Goal: Information Seeking & Learning: Learn about a topic

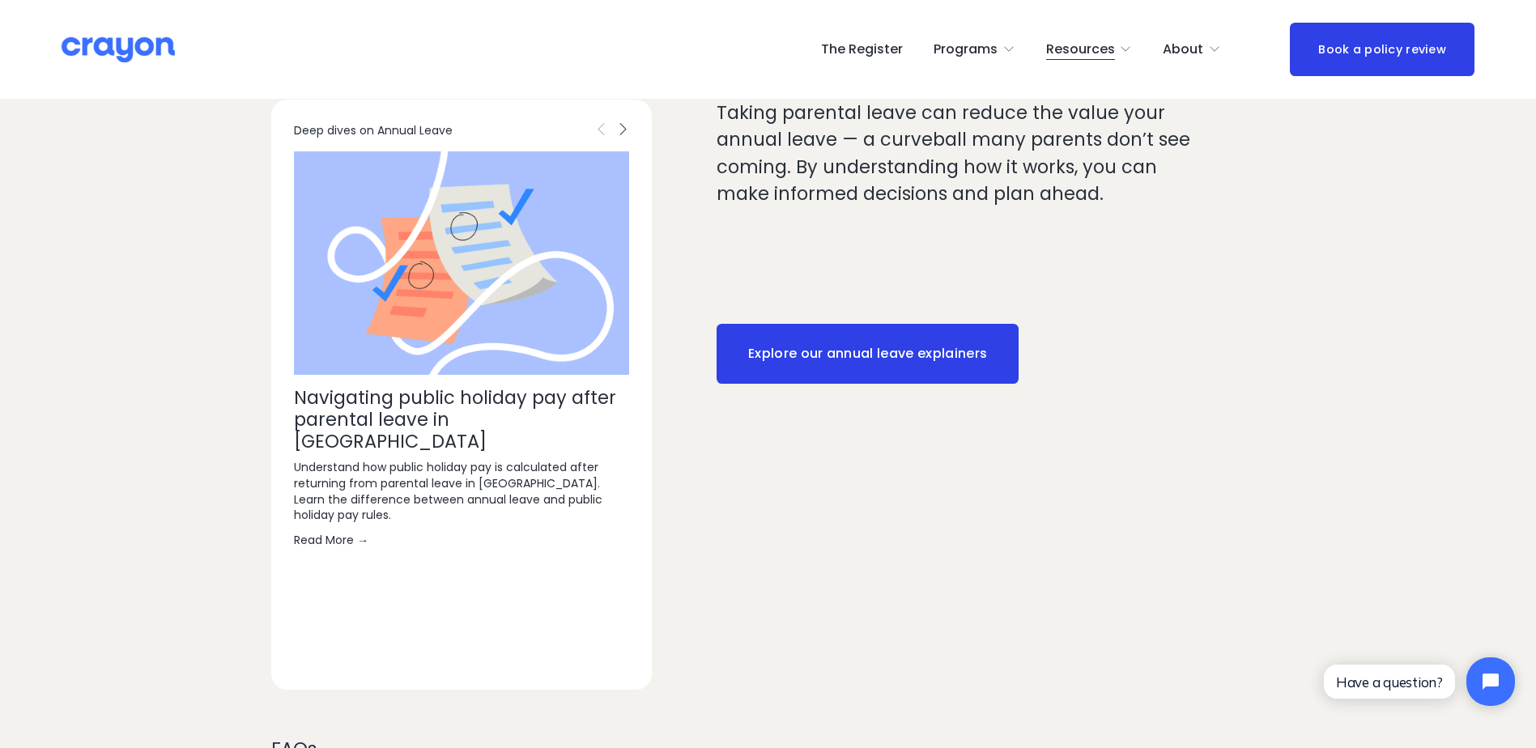
scroll to position [2510, 0]
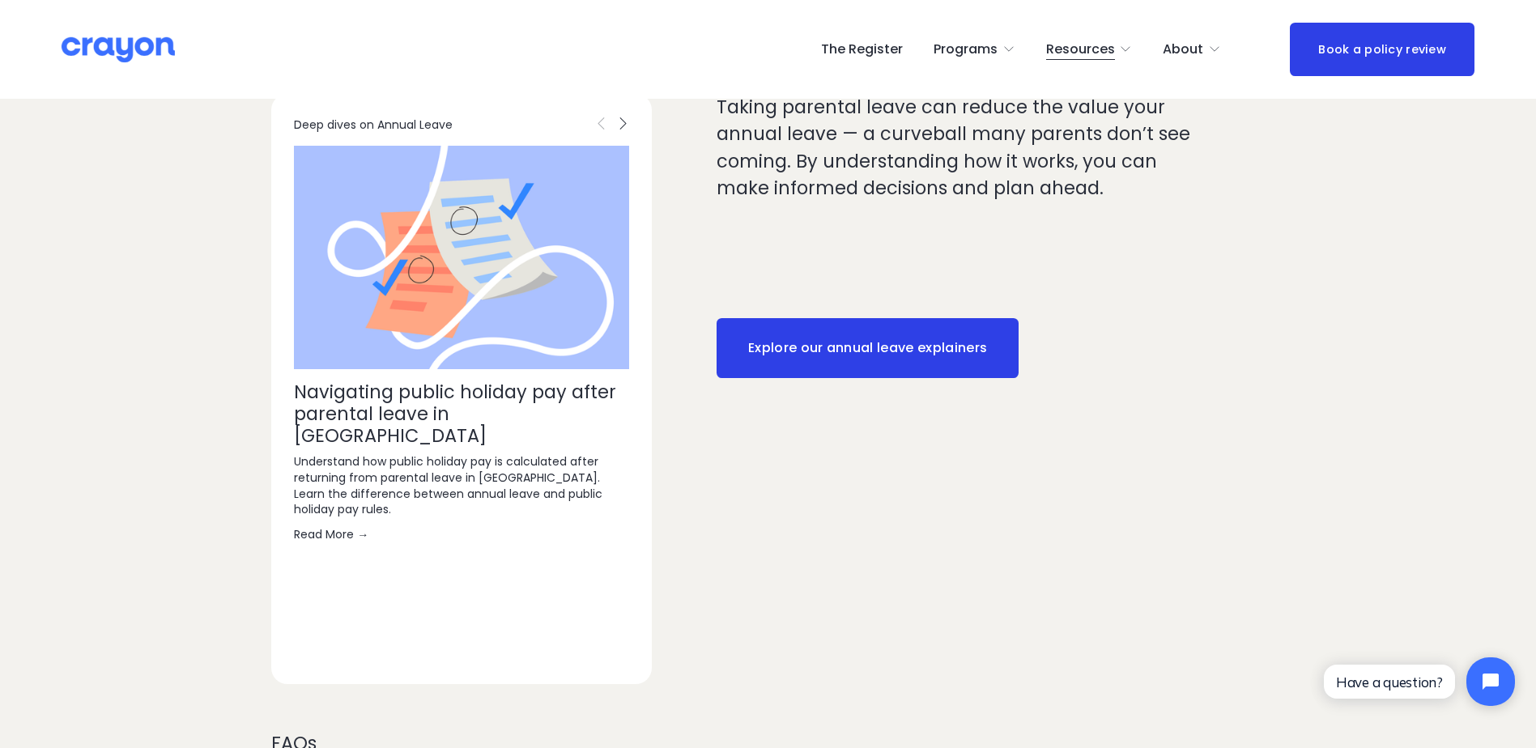
click at [0, 0] on span "Employer hub" at bounding box center [0, 0] width 0 height 0
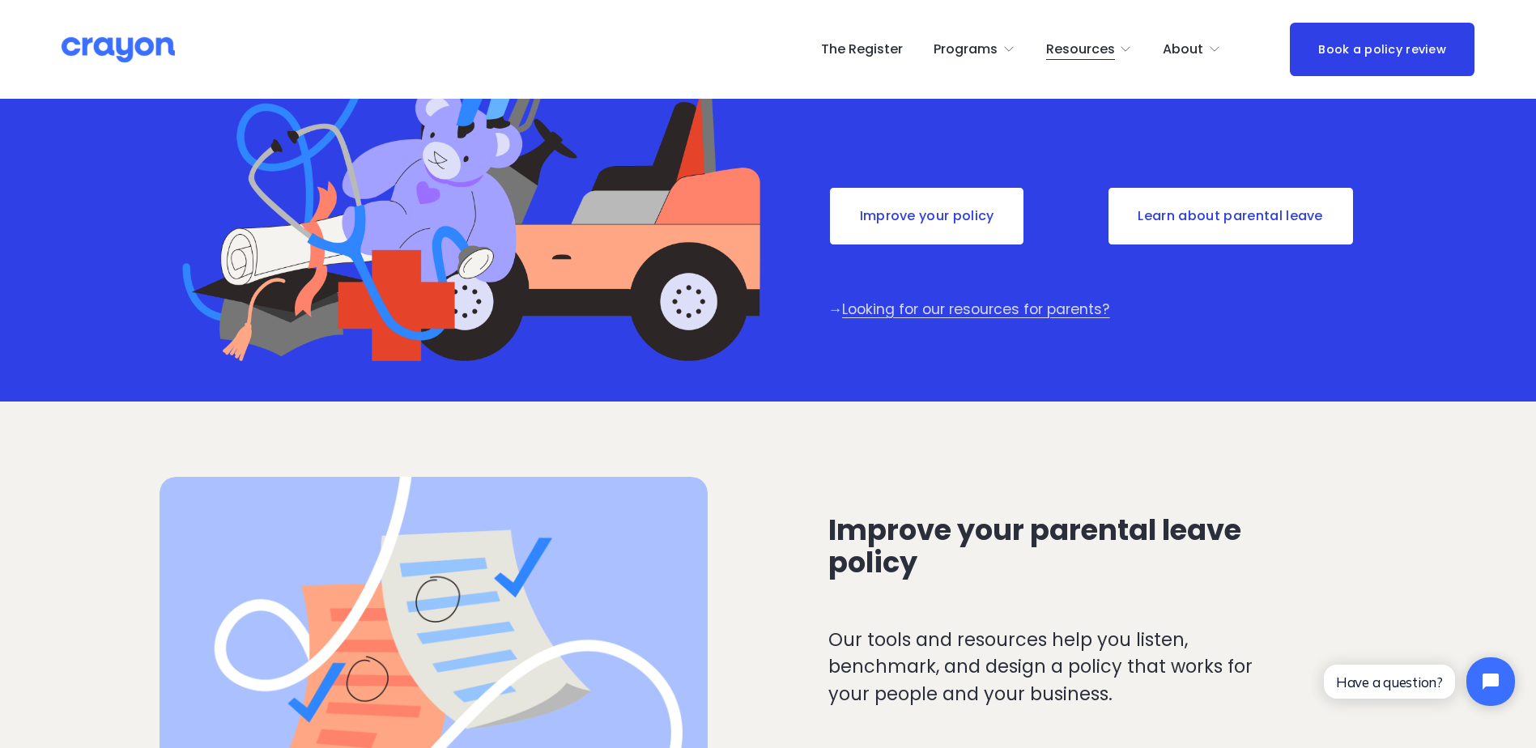
scroll to position [81, 0]
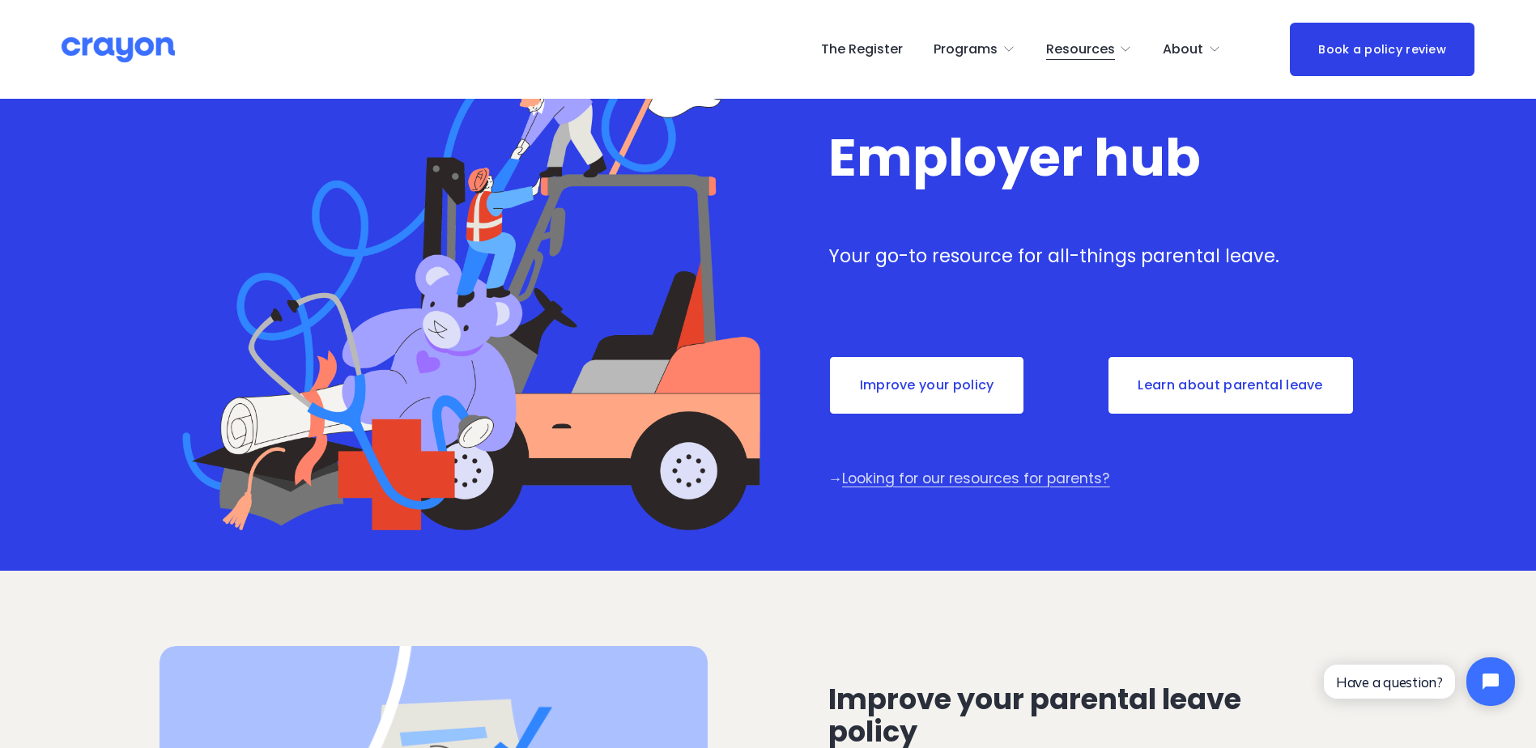
click at [1182, 391] on link "Learn about parental leave" at bounding box center [1231, 386] width 248 height 60
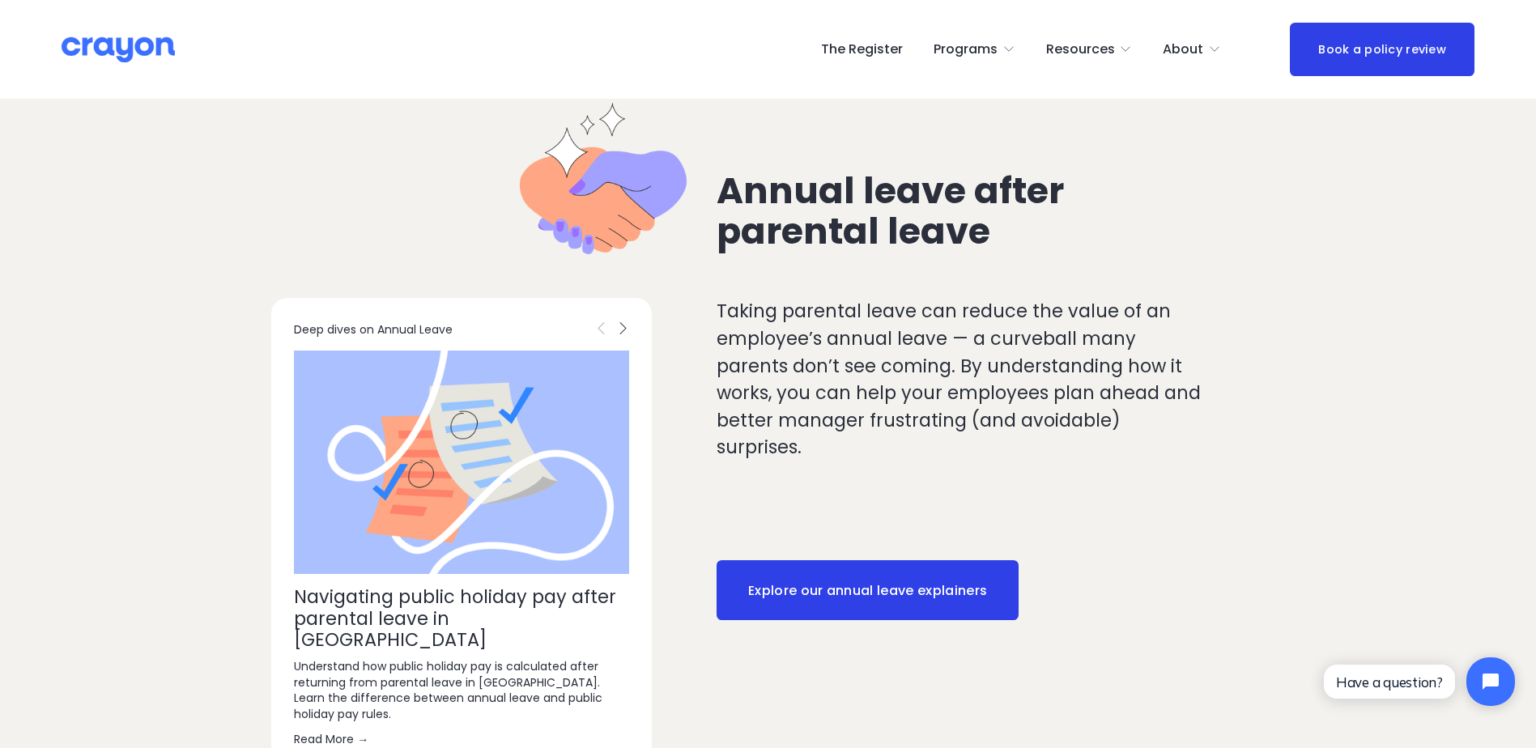
scroll to position [2187, 0]
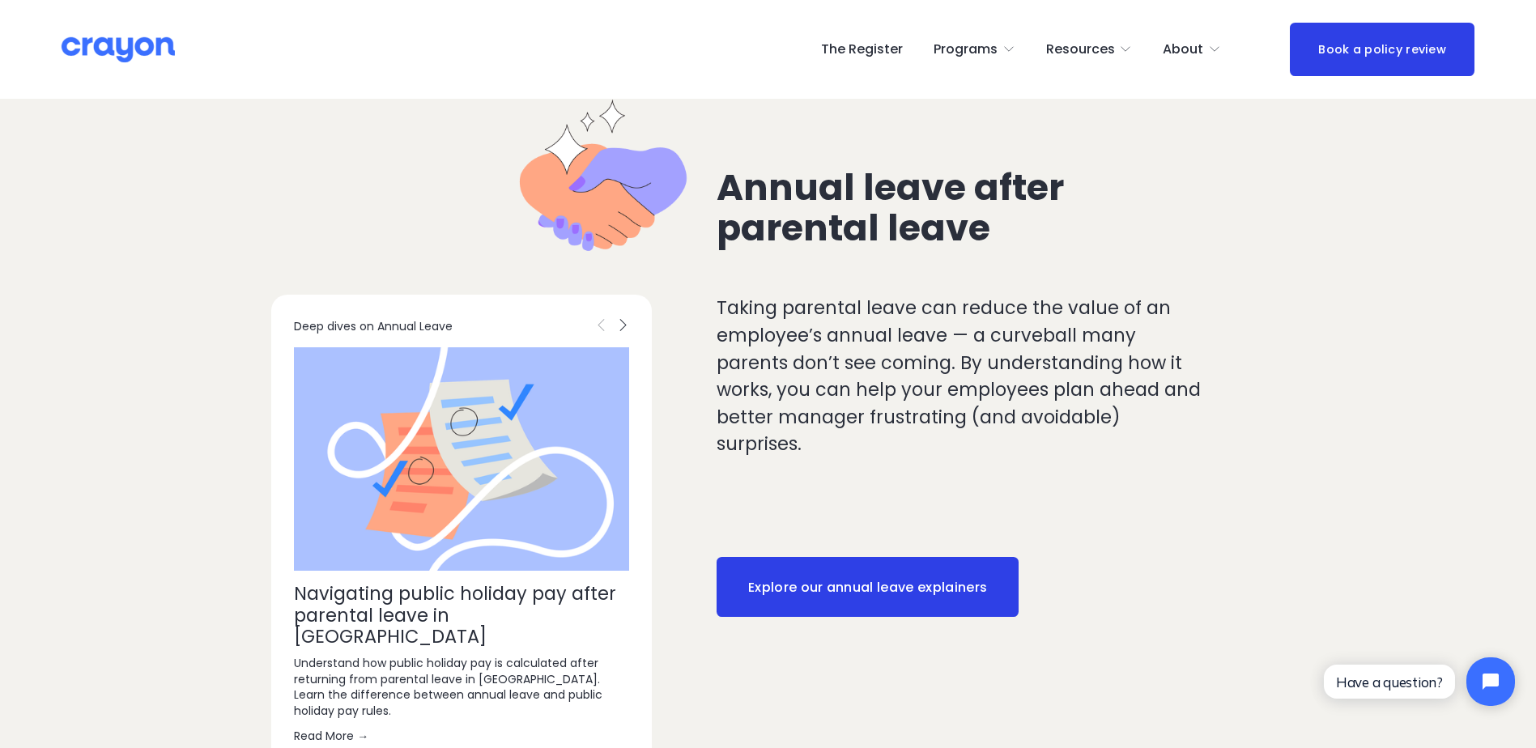
click at [768, 313] on p "Taking parental leave can reduce the value of an employee’s annual leave — a cu…" at bounding box center [963, 377] width 492 height 164
click at [835, 590] on link "Explore our annual leave explainers" at bounding box center [868, 587] width 302 height 60
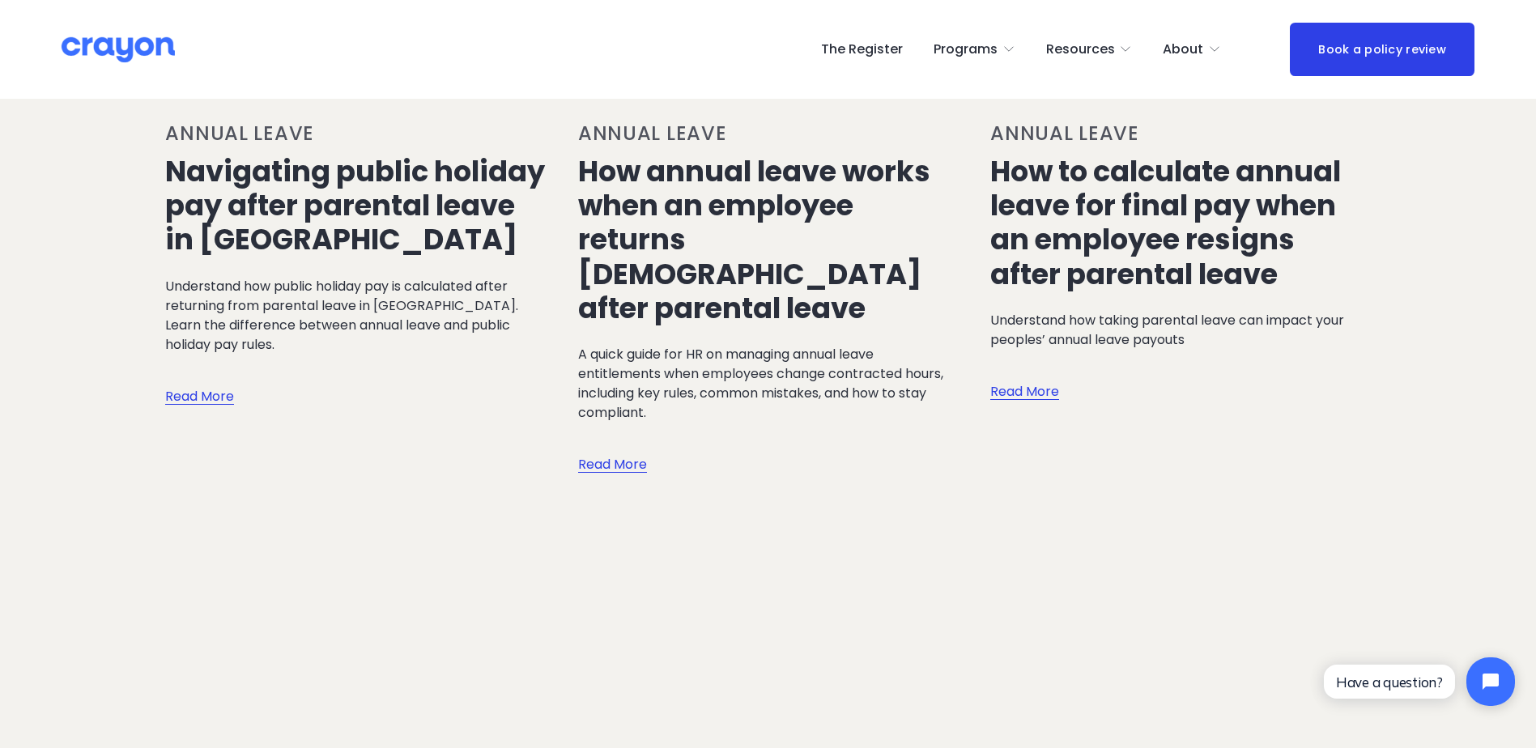
scroll to position [405, 0]
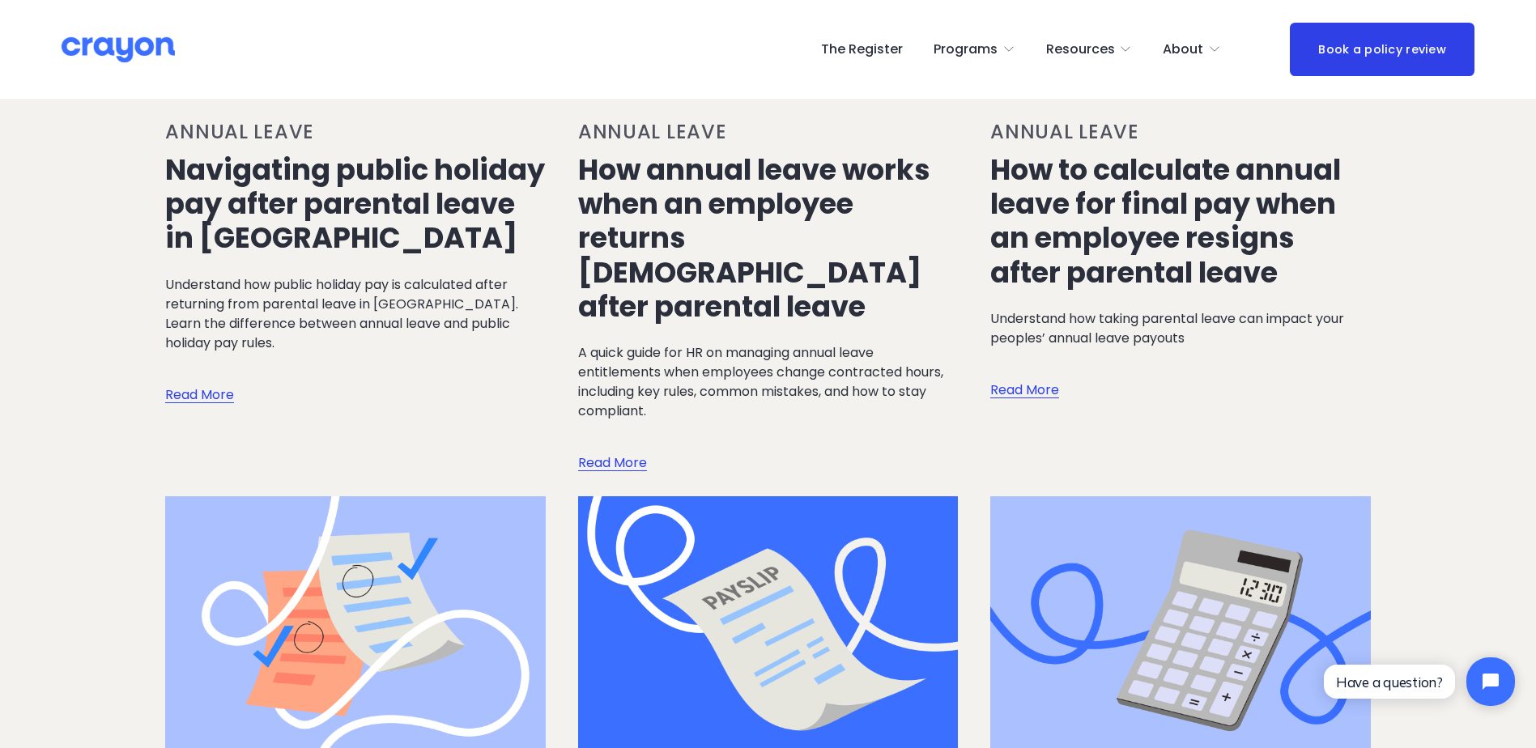
click at [1114, 219] on link "How to calculate annual leave for final pay when an employee resigns after pare…" at bounding box center [1165, 221] width 351 height 143
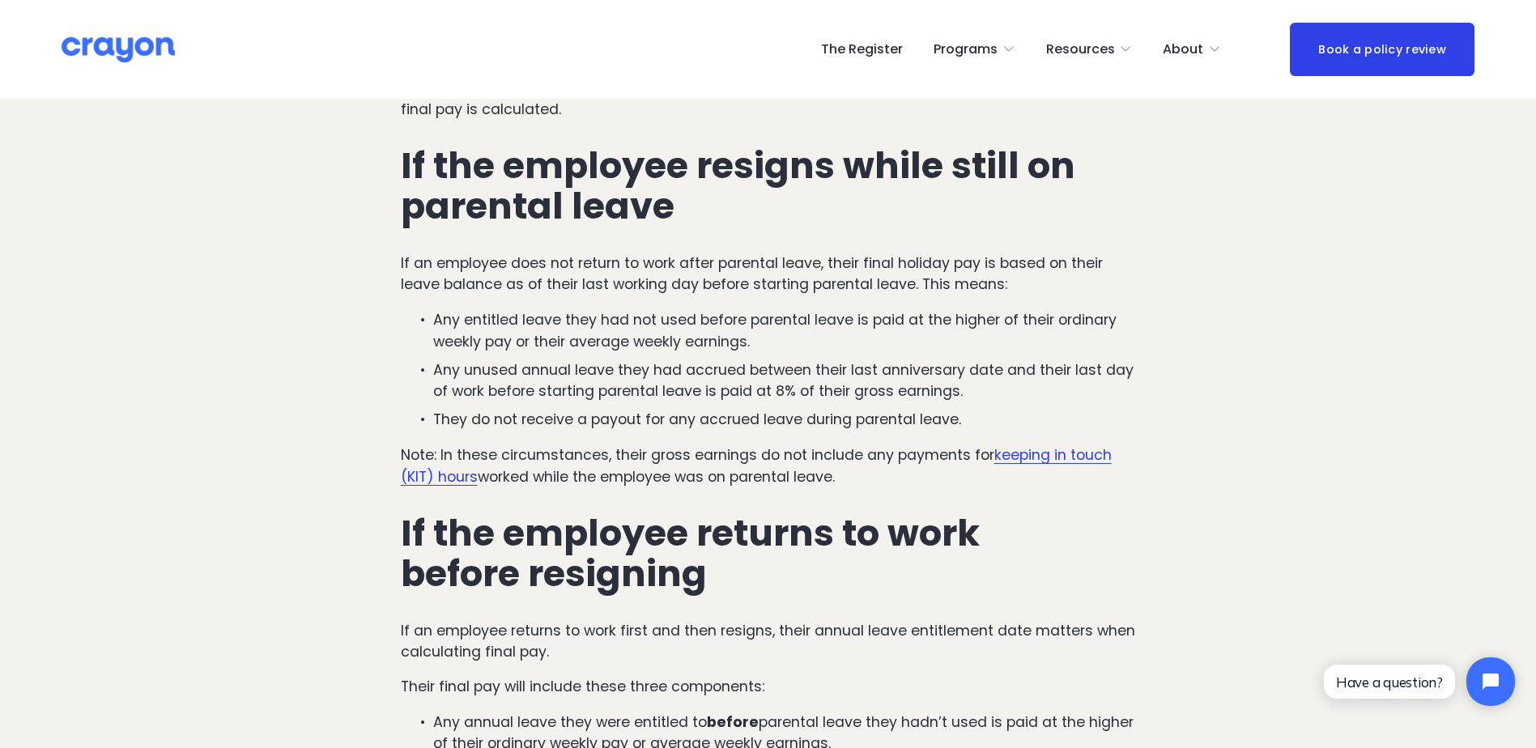
click at [688, 368] on p "Any unused annual leave they had accrued between their last anniversary date an…" at bounding box center [784, 381] width 703 height 43
click at [693, 390] on p "Any unused annual leave they had accrued between their last anniversary date an…" at bounding box center [784, 381] width 703 height 43
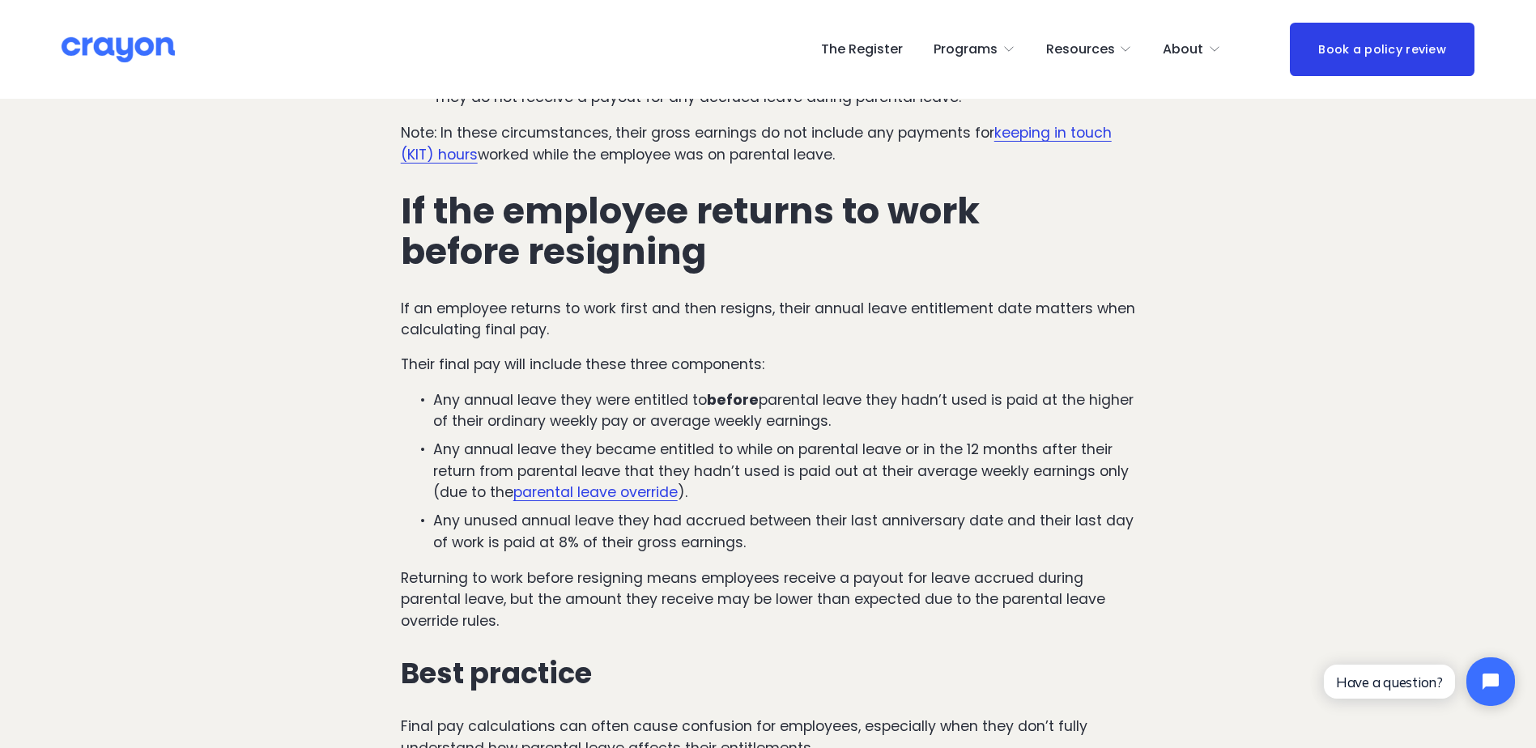
scroll to position [1134, 0]
click at [658, 448] on p "Any annual leave they became entitled to while on parental leave or in the 12 m…" at bounding box center [784, 469] width 703 height 64
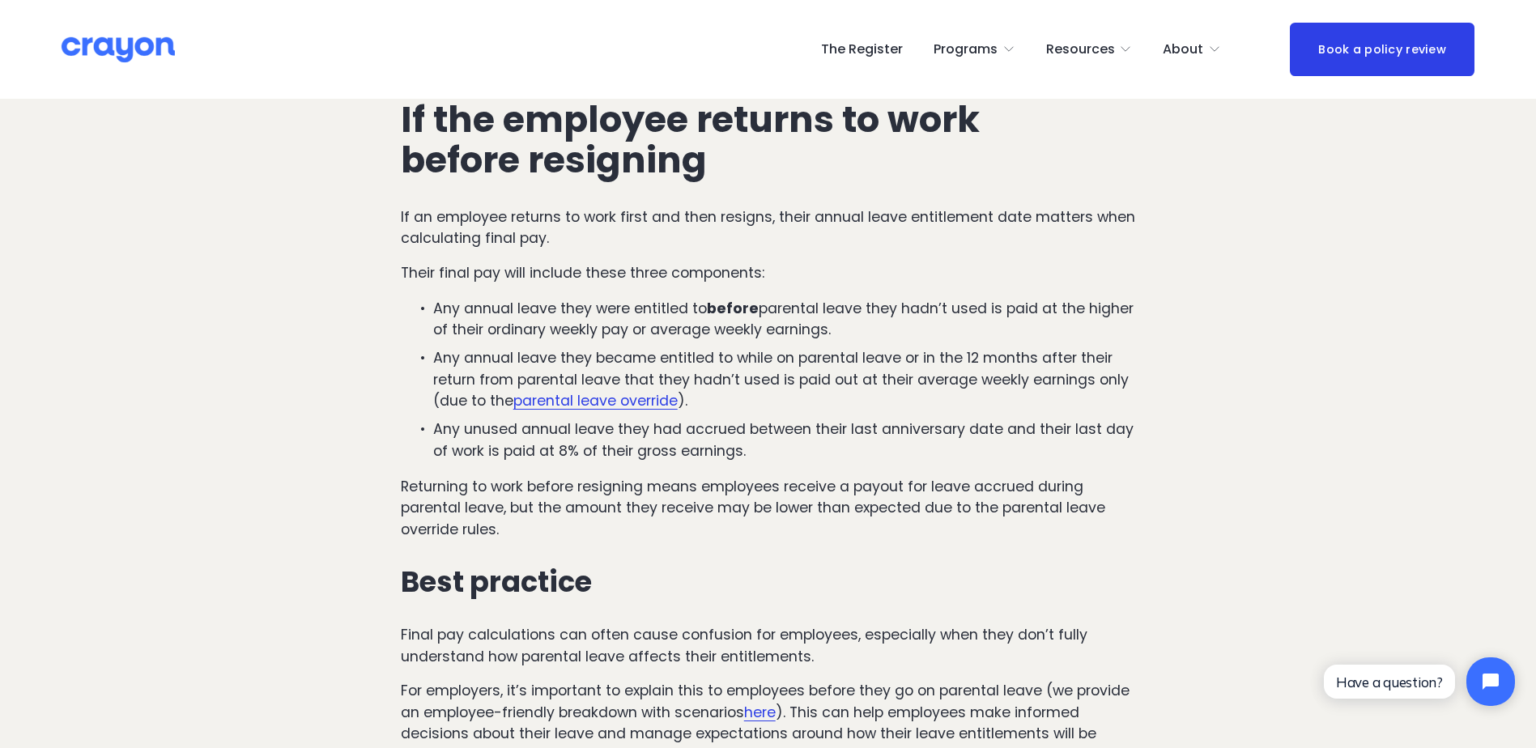
scroll to position [1377, 0]
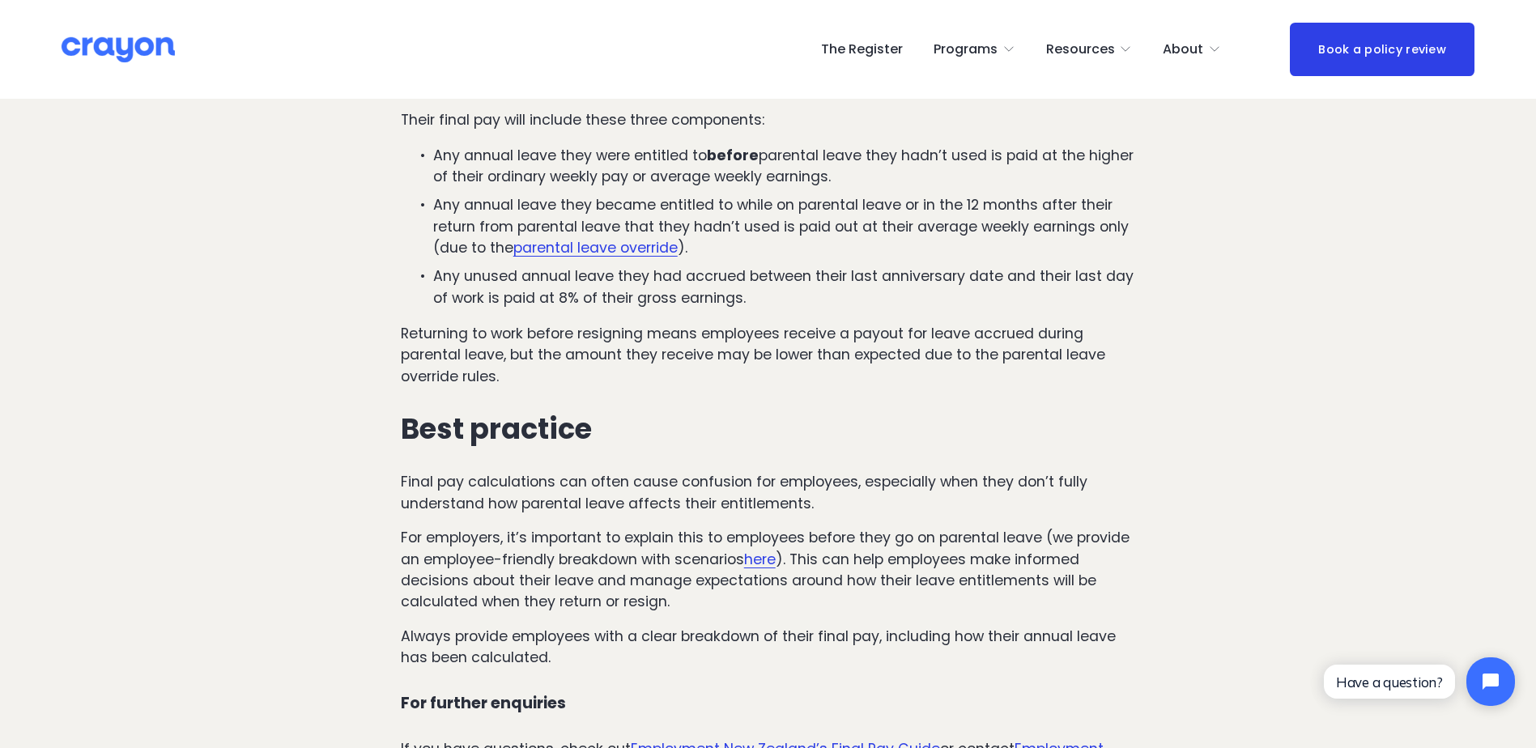
click at [661, 480] on p "Final pay calculations can often cause confusion for employees, especially when…" at bounding box center [768, 492] width 735 height 43
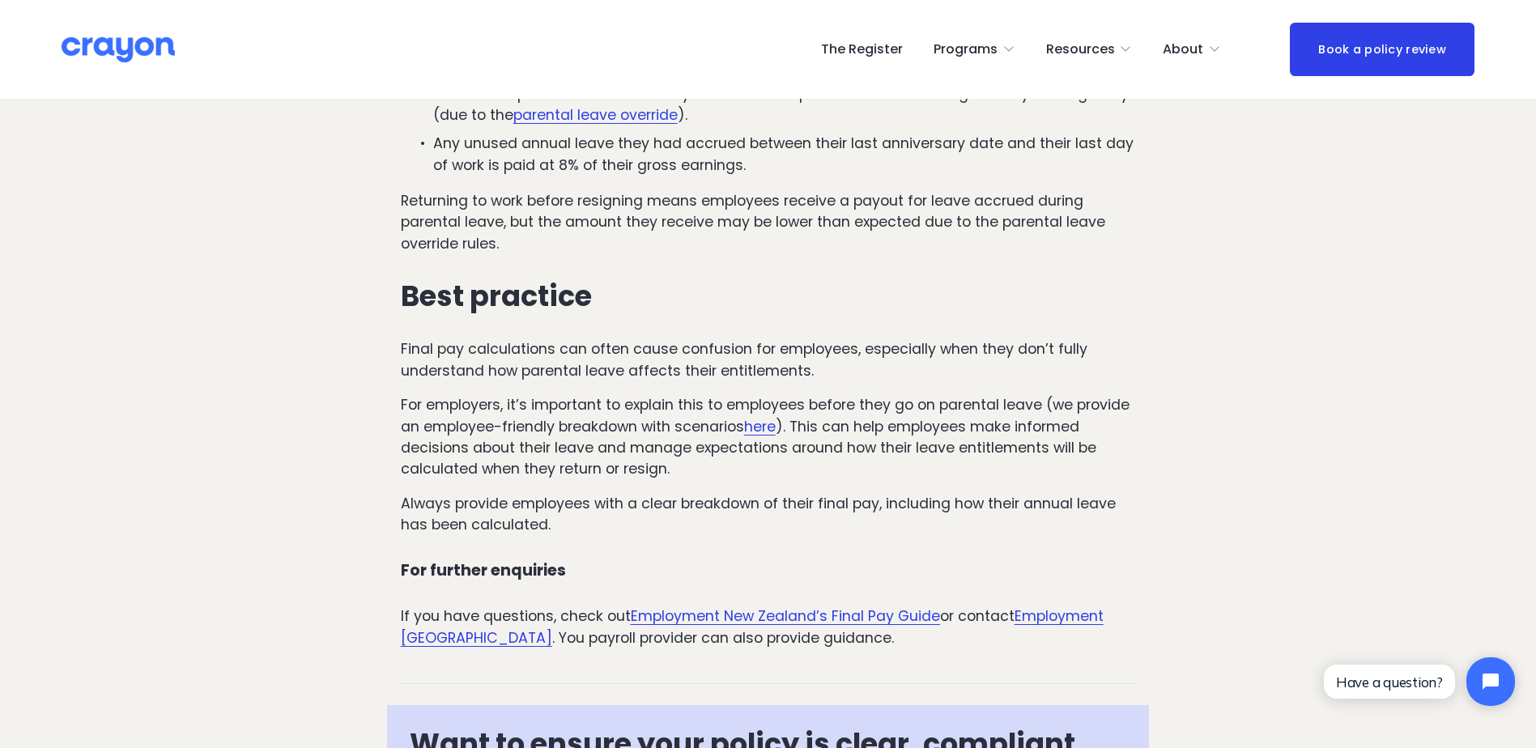
scroll to position [1296, 0]
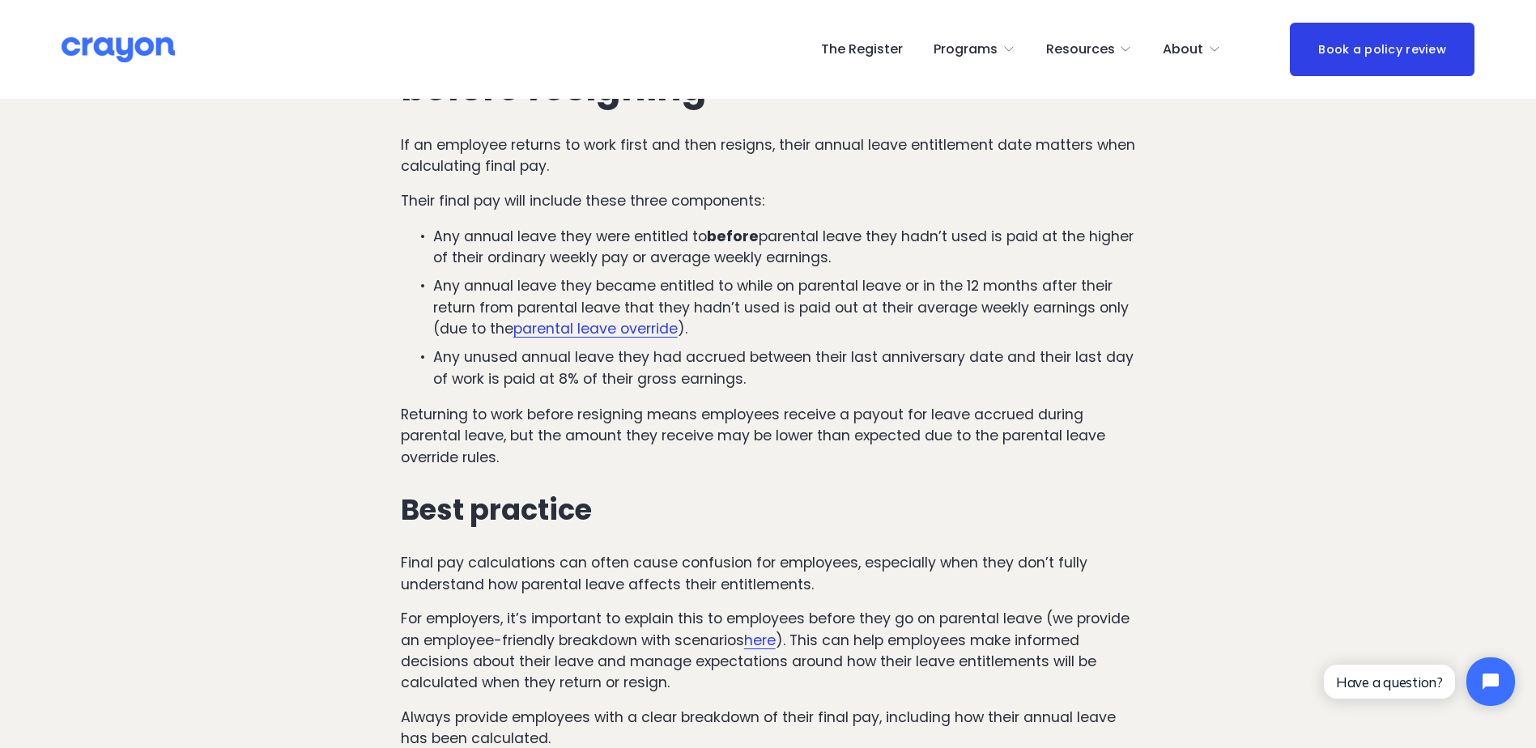
drag, startPoint x: 666, startPoint y: 360, endPoint x: 634, endPoint y: 360, distance: 32.4
click at [634, 360] on p "Any unused annual leave they had accrued between their last anniversary date an…" at bounding box center [784, 368] width 703 height 43
click at [656, 357] on p "Any unused annual leave they had accrued between their last anniversary date an…" at bounding box center [784, 368] width 703 height 43
click at [636, 283] on p "Any annual leave they became entitled to while on parental leave or in the 12 m…" at bounding box center [784, 307] width 703 height 64
click at [638, 283] on p "Any annual leave they became entitled to while on parental leave or in the 12 m…" at bounding box center [784, 307] width 703 height 64
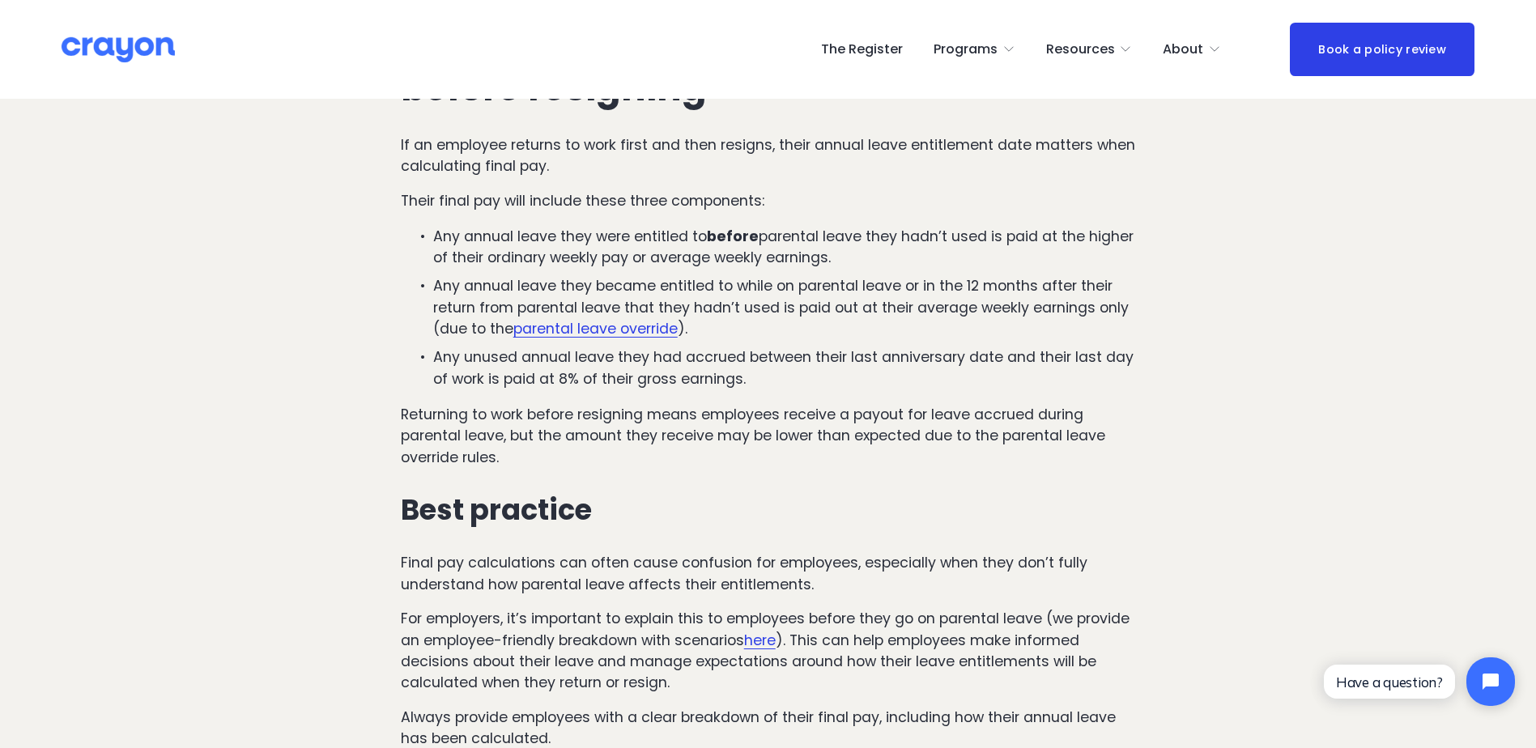
click at [643, 288] on p "Any annual leave they became entitled to while on parental leave or in the 12 m…" at bounding box center [784, 307] width 703 height 64
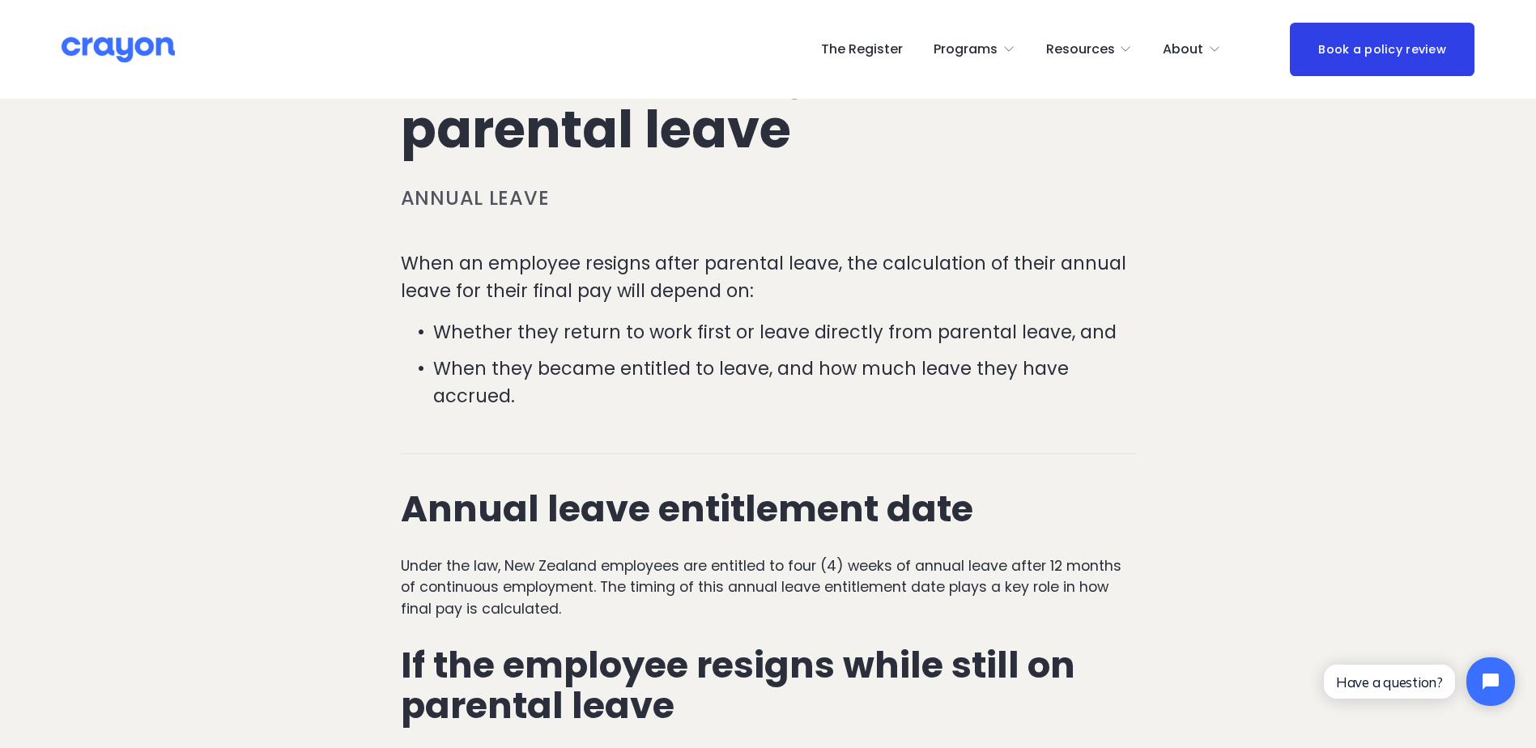
scroll to position [324, 0]
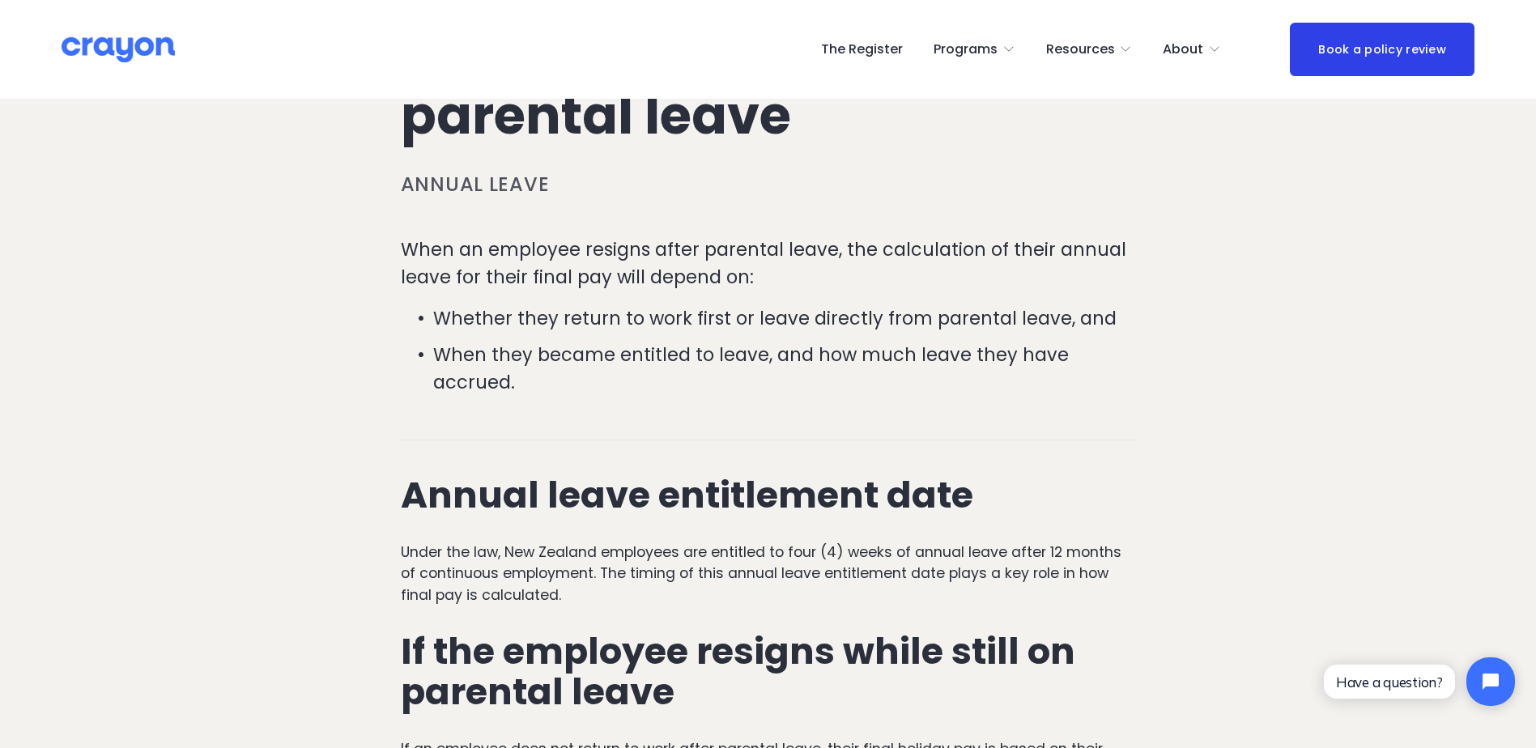
click at [0, 0] on span "Parent Hub" at bounding box center [0, 0] width 0 height 0
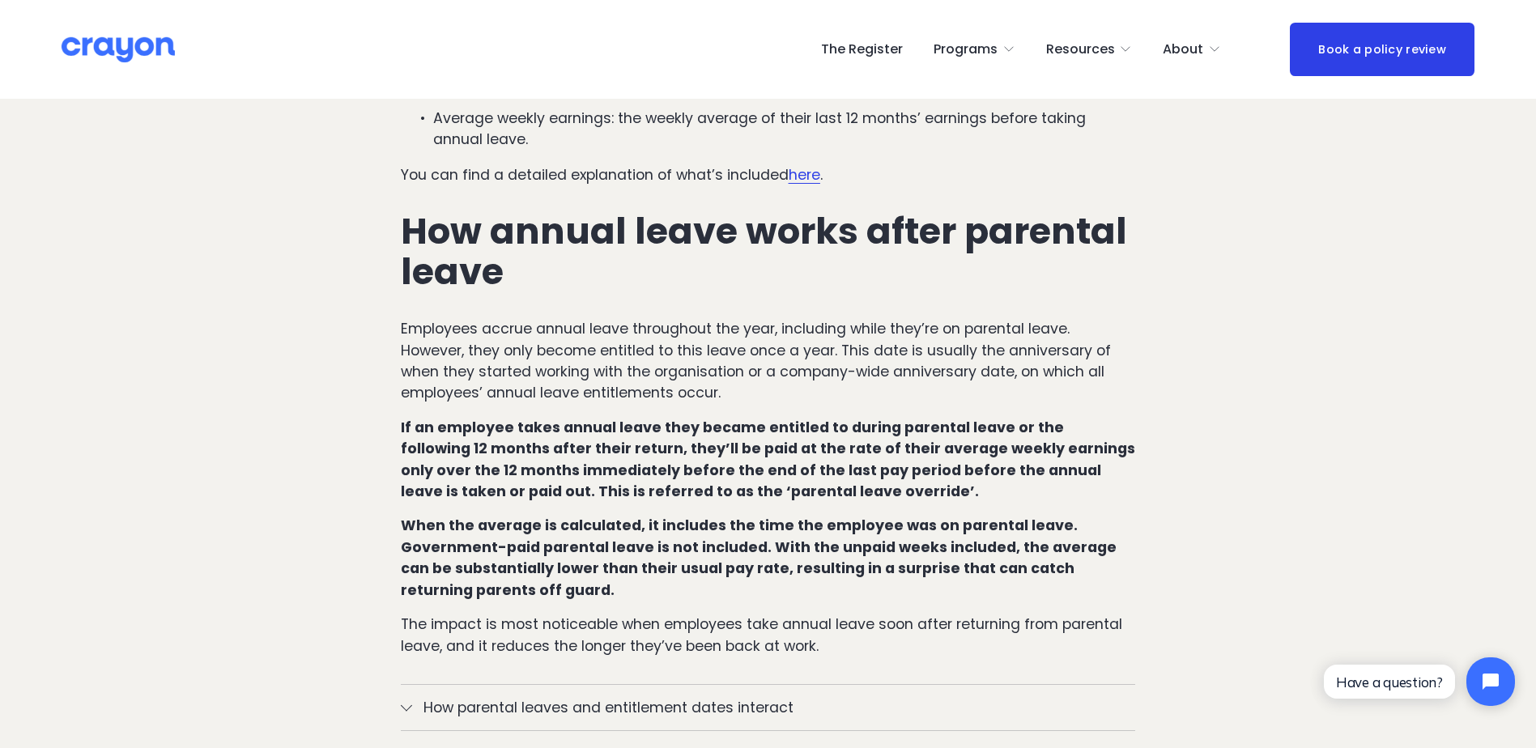
scroll to position [891, 0]
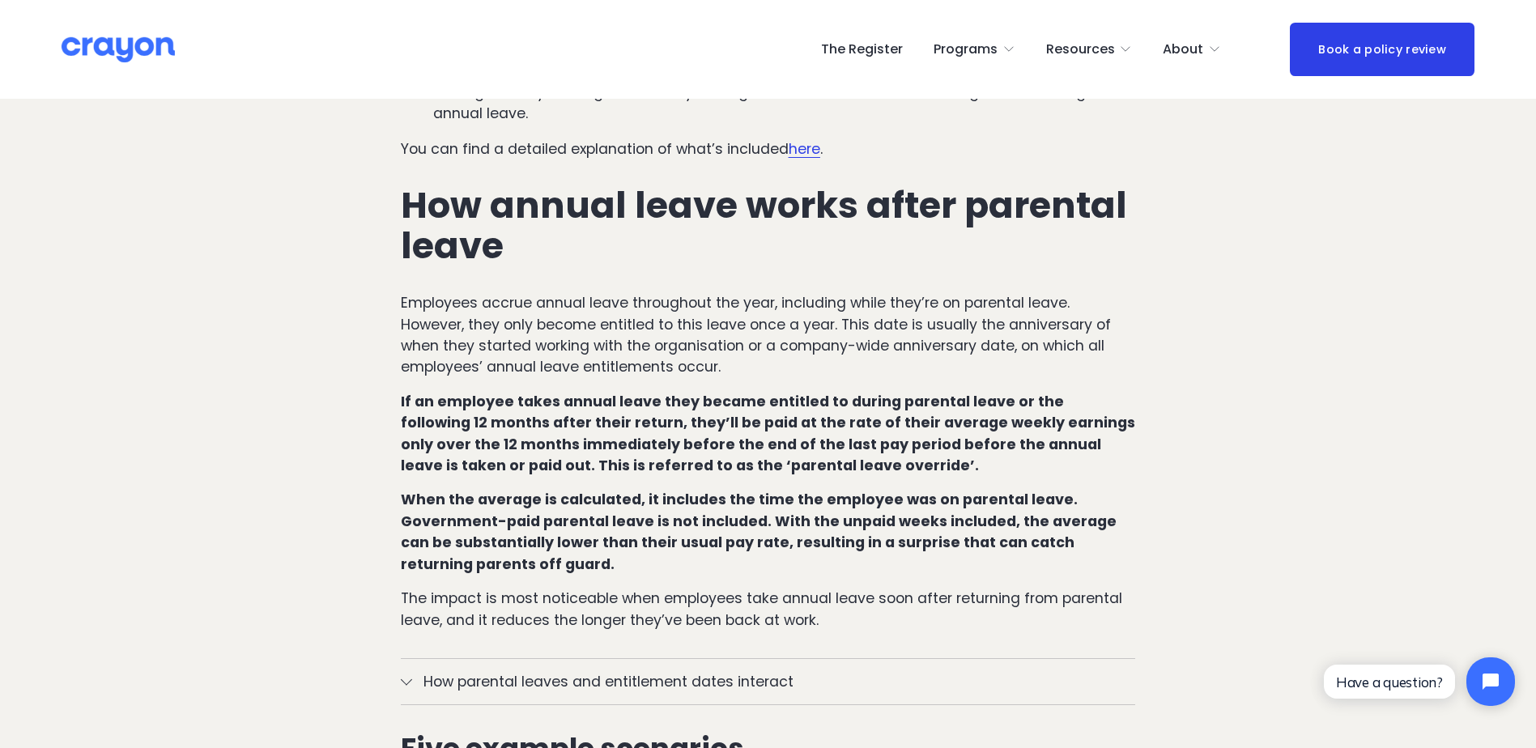
click at [659, 306] on p "Employees accrue annual leave throughout the year, including while they’re on p…" at bounding box center [768, 335] width 735 height 86
click at [659, 305] on p "Employees accrue annual leave throughout the year, including while they’re on p…" at bounding box center [768, 335] width 735 height 86
click at [652, 392] on strong "If an employee takes annual leave they became entitled to during parental leave…" at bounding box center [770, 433] width 738 height 83
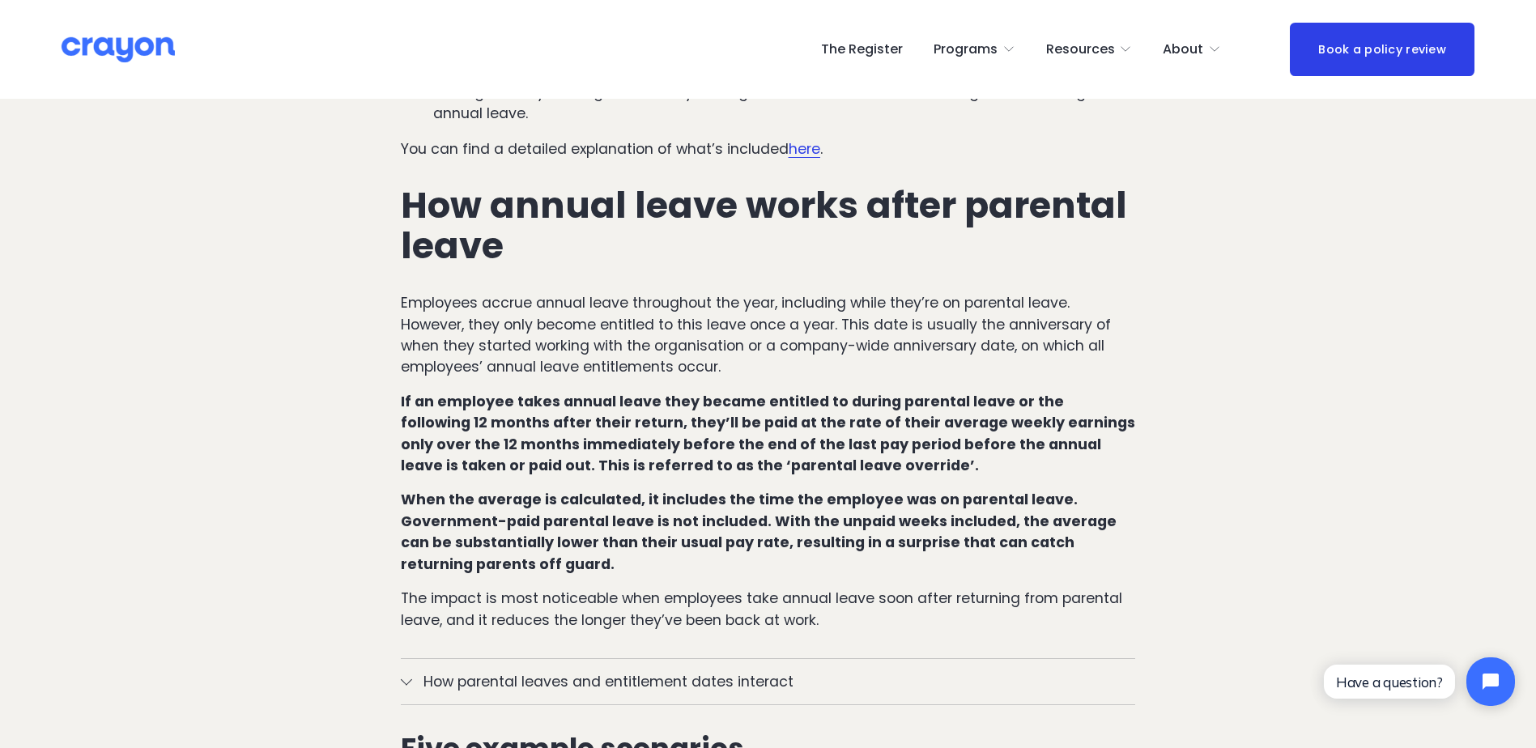
click at [646, 392] on strong "If an employee takes annual leave they became entitled to during parental leave…" at bounding box center [770, 433] width 738 height 83
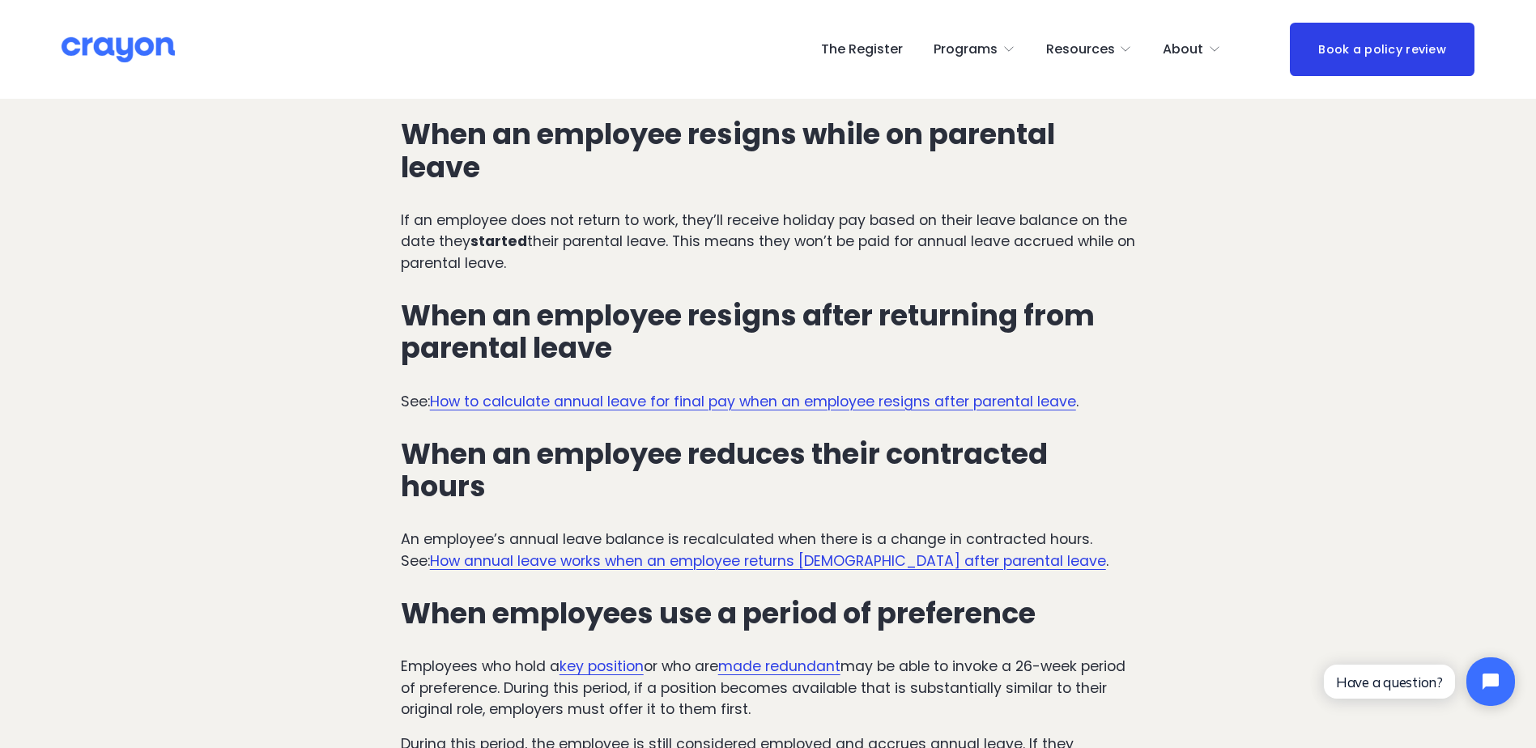
scroll to position [3806, 0]
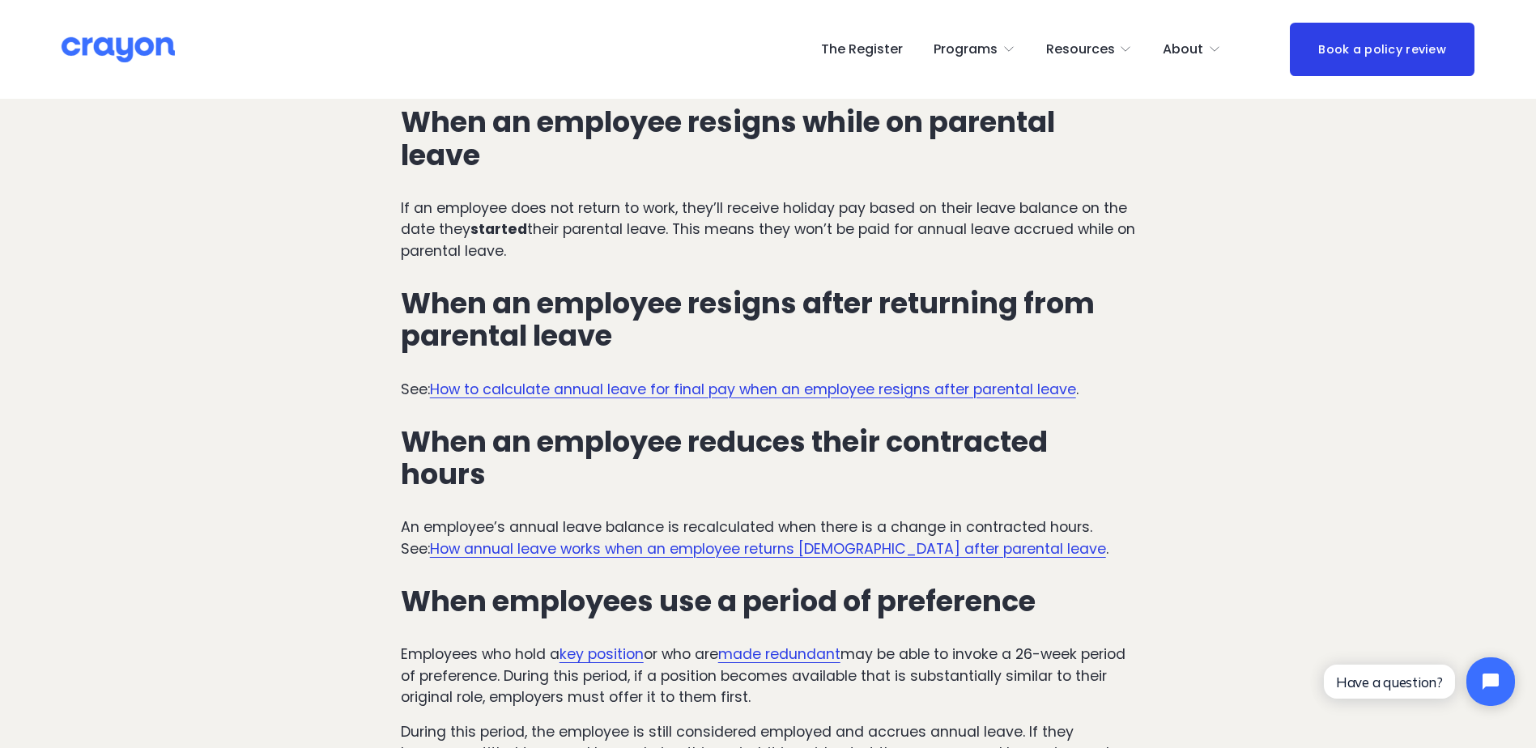
click at [611, 539] on link "How annual leave works when an employee returns [DEMOGRAPHIC_DATA] after parent…" at bounding box center [768, 548] width 676 height 19
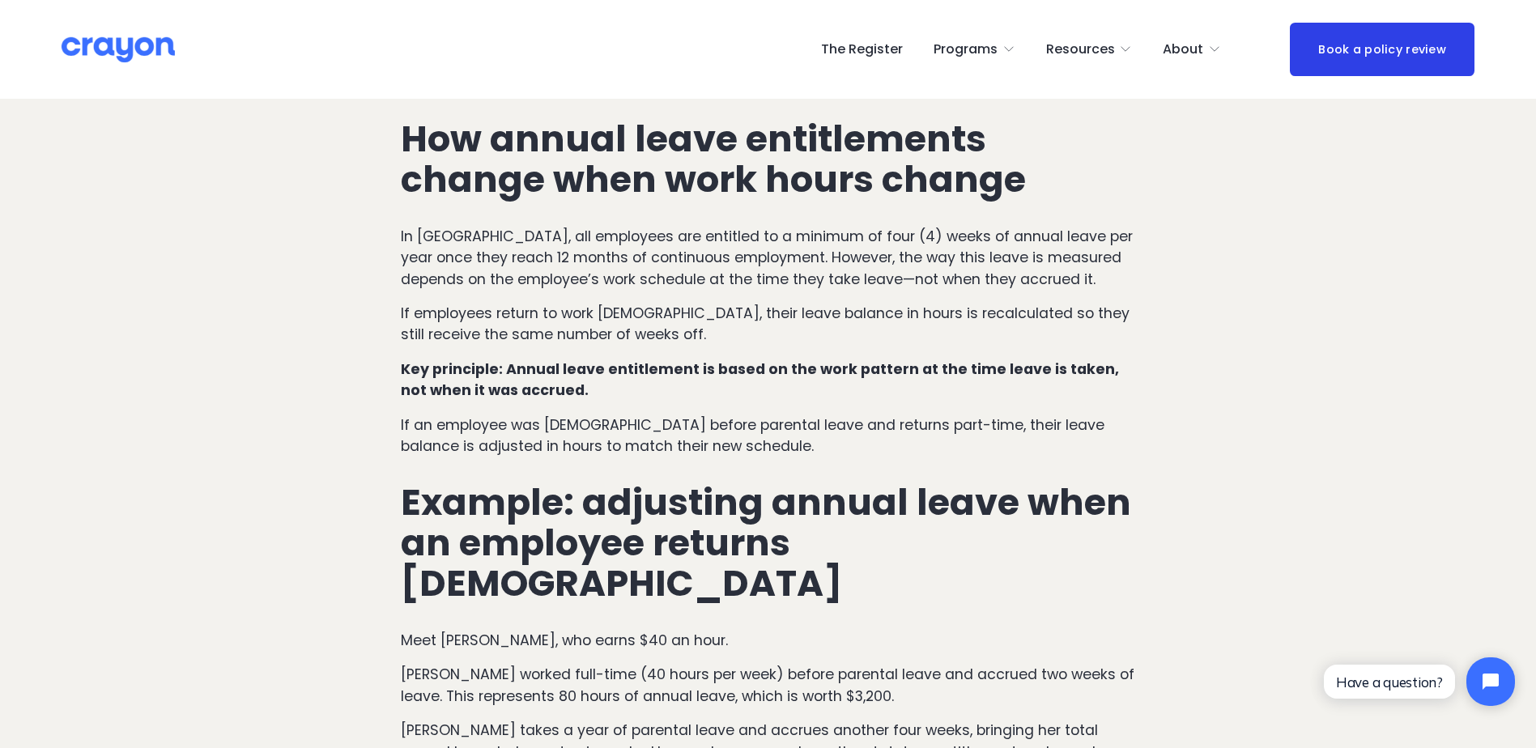
scroll to position [648, 0]
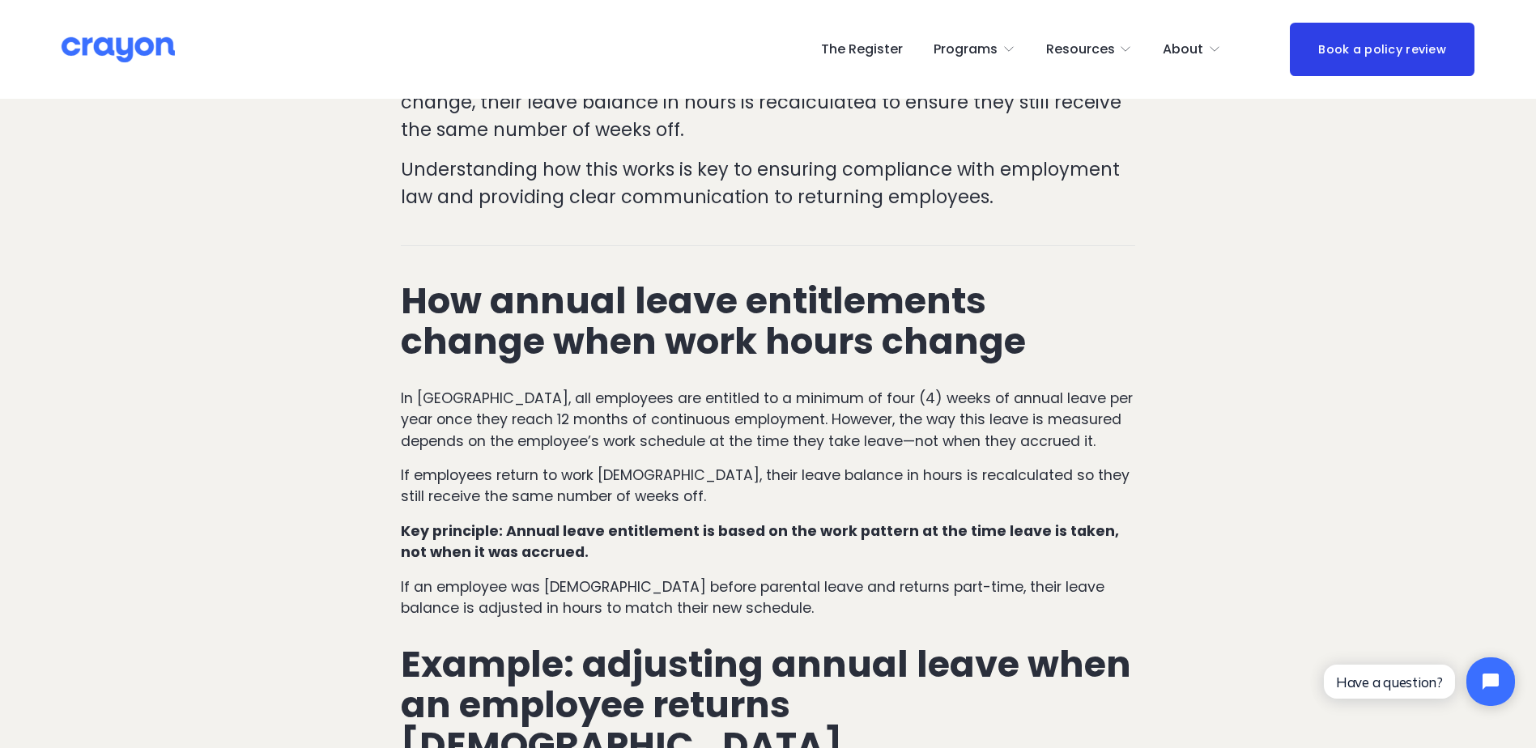
click at [618, 397] on p "In New Zealand, all employees are entitled to a minimum of four (4) weeks of an…" at bounding box center [768, 420] width 735 height 64
click at [612, 396] on p "In New Zealand, all employees are entitled to a minimum of four (4) weeks of an…" at bounding box center [768, 420] width 735 height 64
click at [620, 388] on p "In New Zealand, all employees are entitled to a minimum of four (4) weeks of an…" at bounding box center [768, 420] width 735 height 64
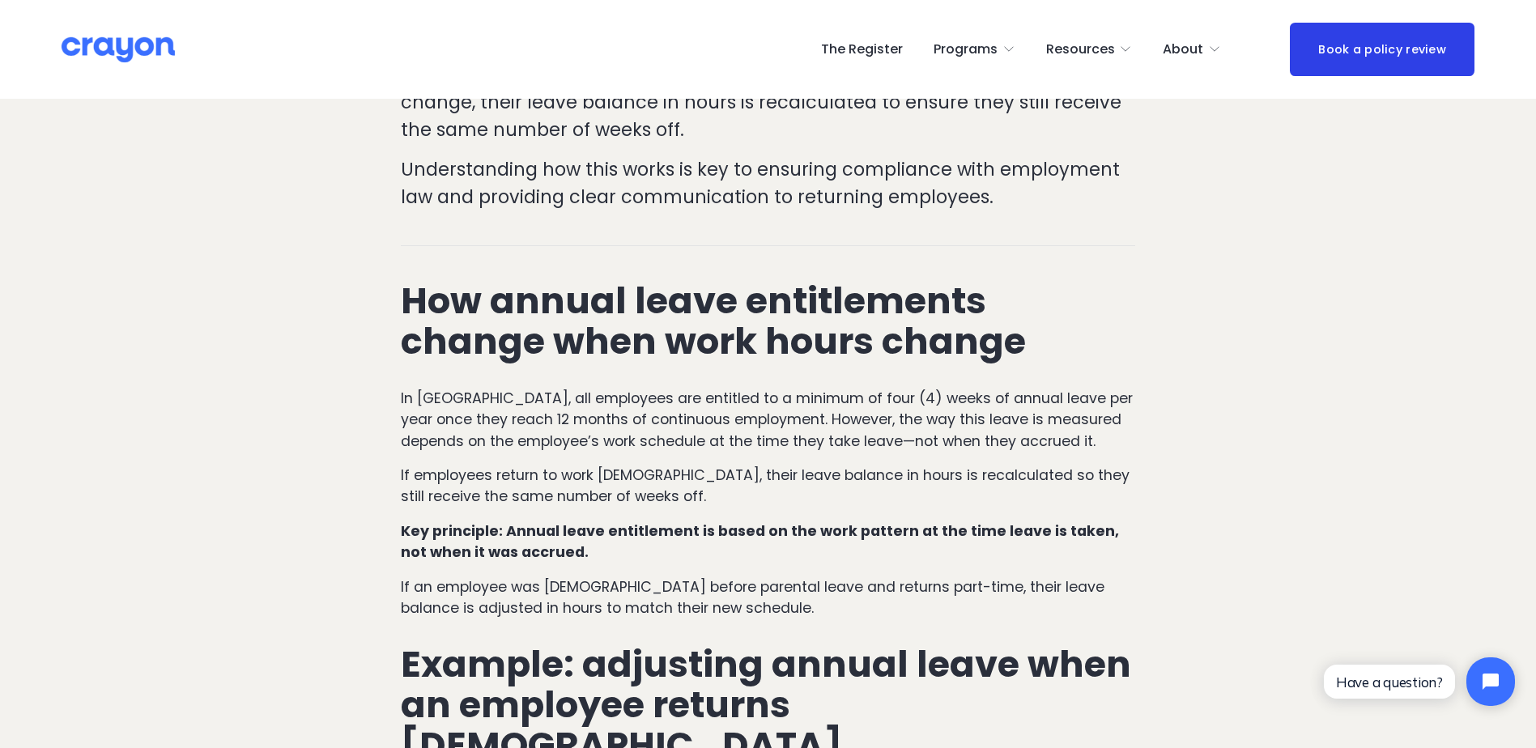
click at [632, 388] on p "In New Zealand, all employees are entitled to a minimum of four (4) weeks of an…" at bounding box center [768, 420] width 735 height 64
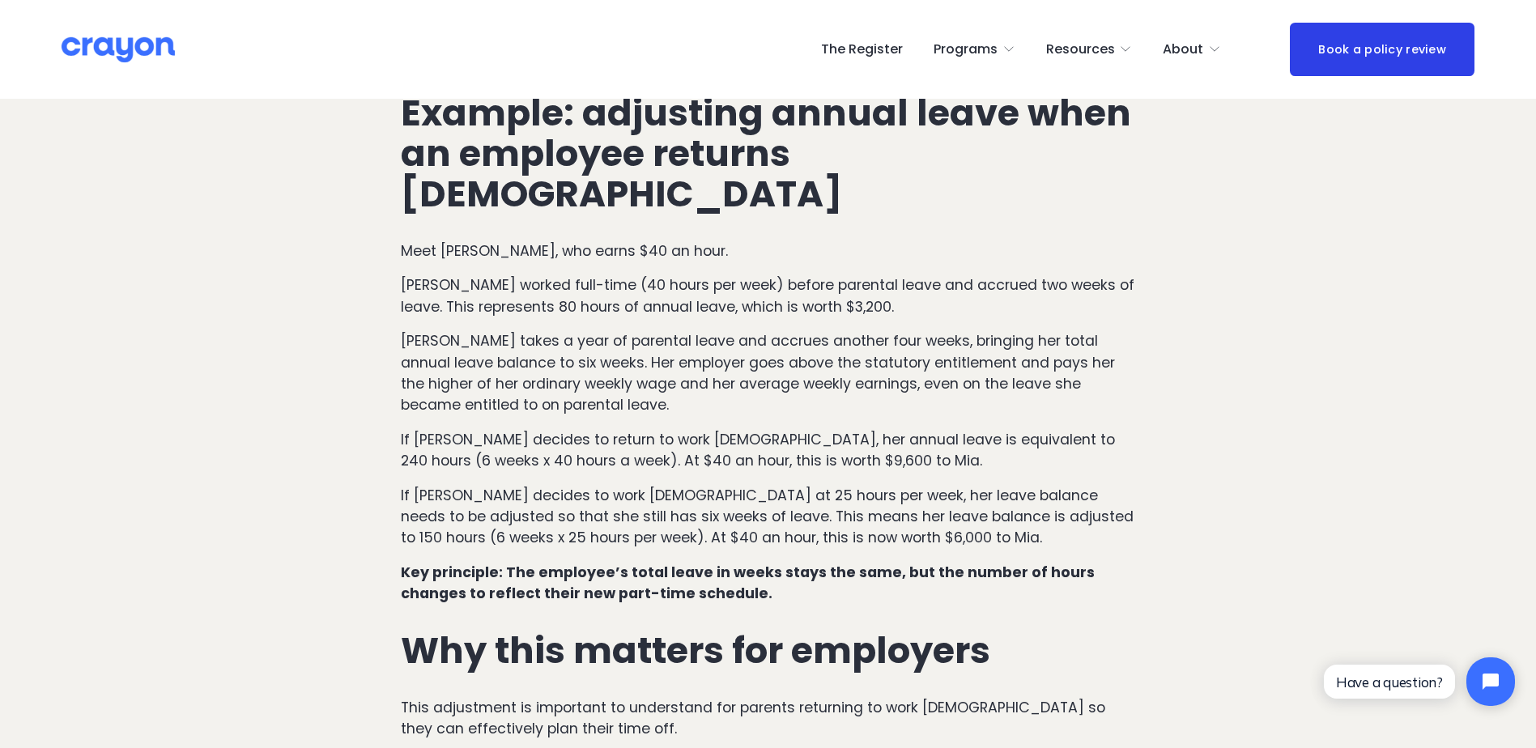
scroll to position [1458, 0]
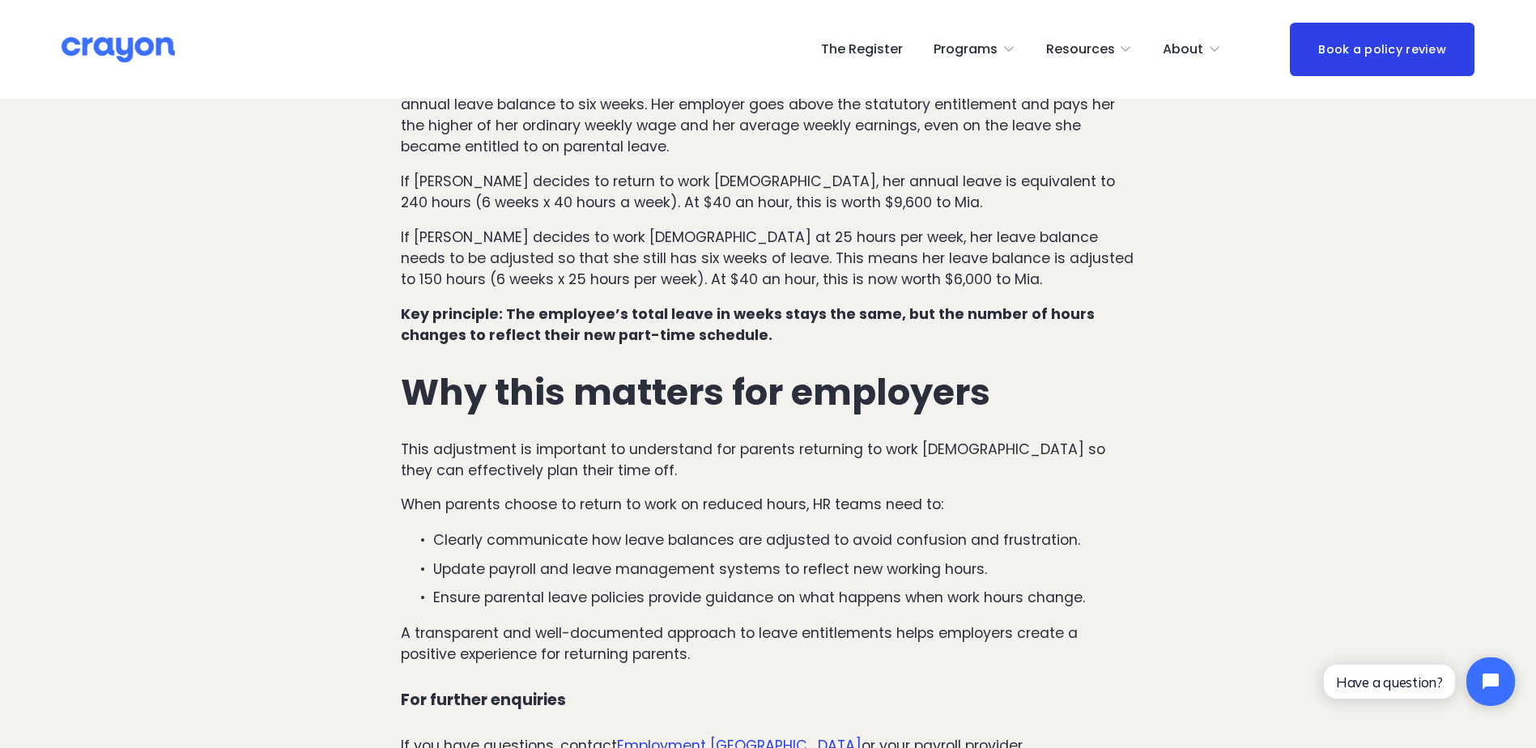
click at [640, 439] on p "This adjustment is important to understand for parents returning to work part-t…" at bounding box center [768, 460] width 735 height 43
click at [643, 439] on p "This adjustment is important to understand for parents returning to work part-t…" at bounding box center [768, 460] width 735 height 43
click at [637, 439] on p "This adjustment is important to understand for parents returning to work part-t…" at bounding box center [768, 460] width 735 height 43
click at [610, 227] on p "If Mia decides to work part-time at 25 hours per week, her leave balance needs …" at bounding box center [768, 259] width 735 height 64
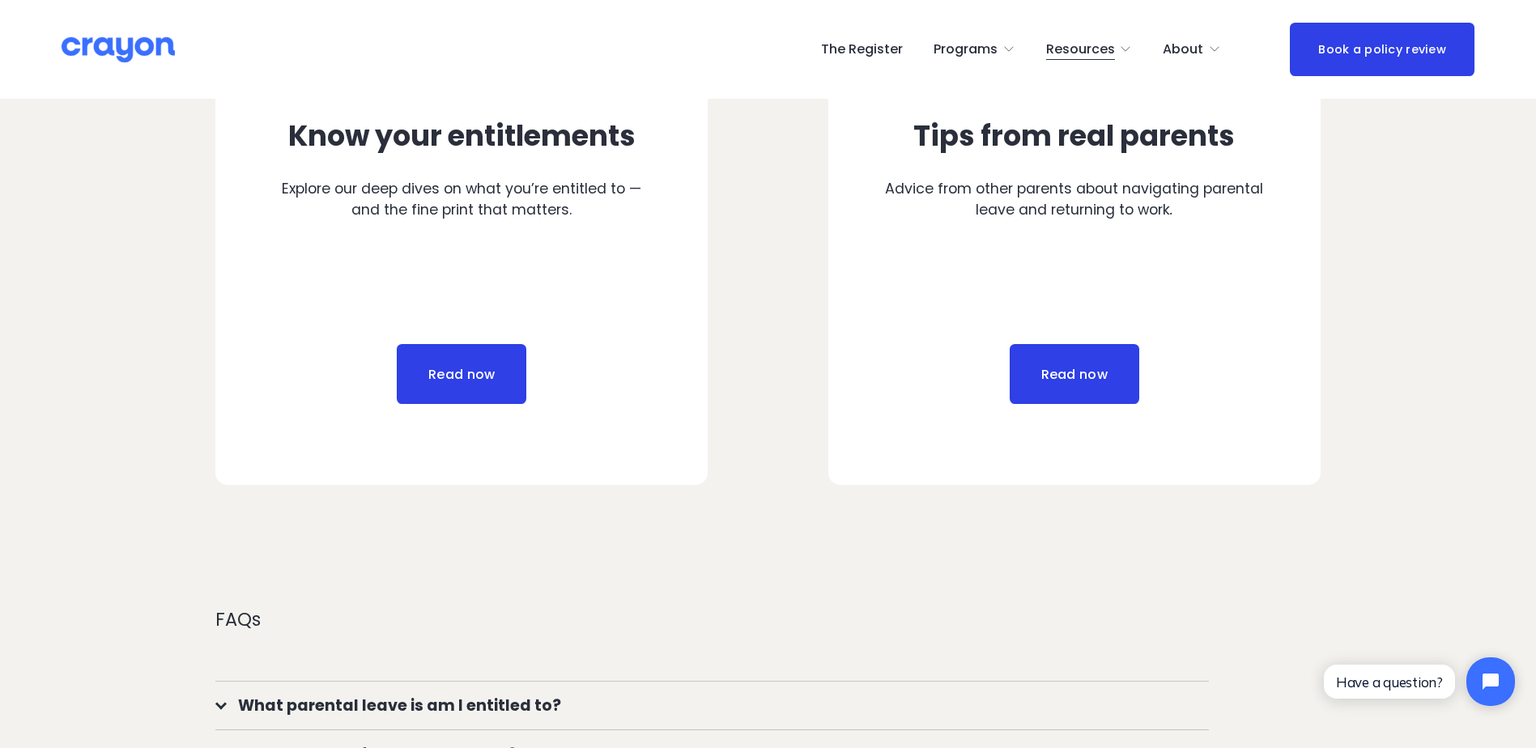
scroll to position [972, 0]
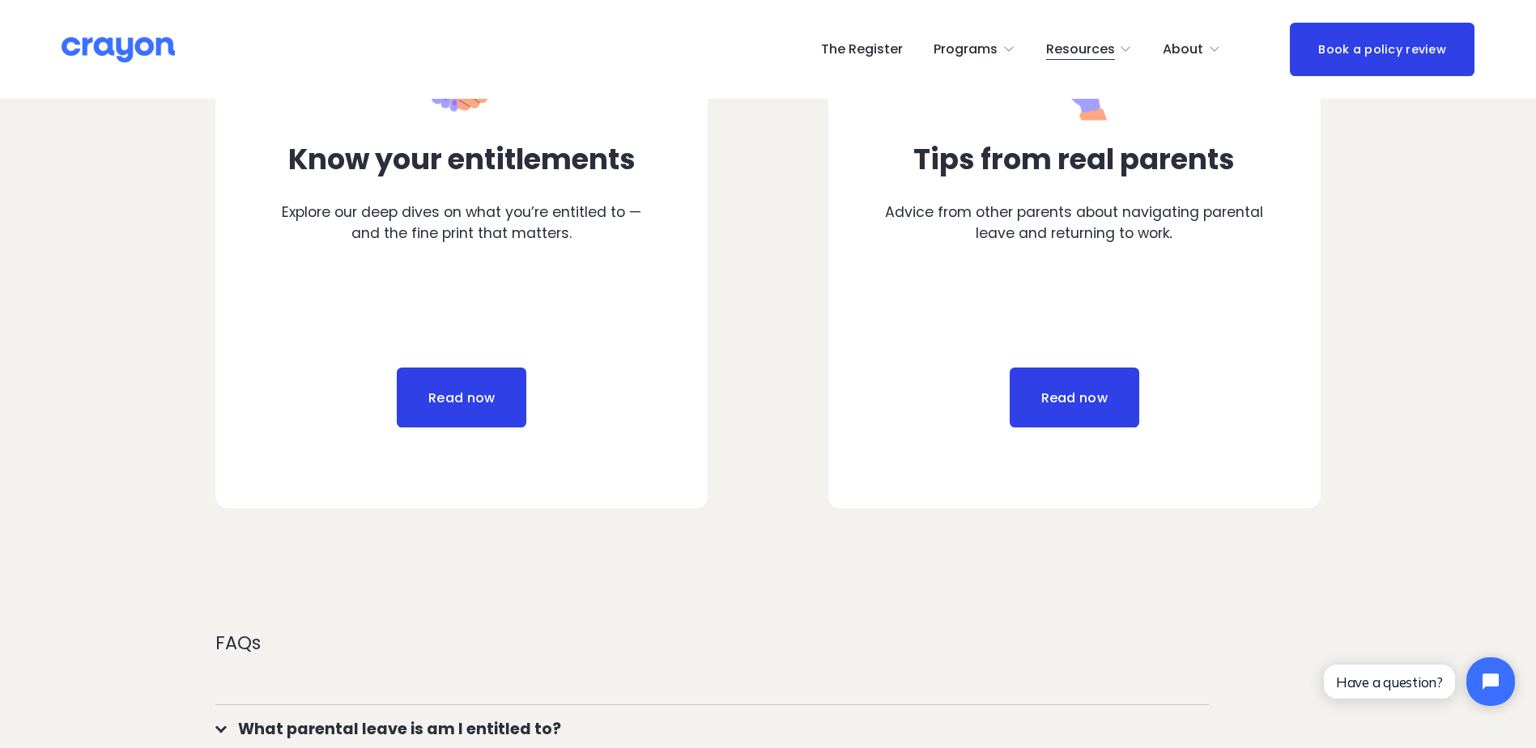
click at [1063, 394] on link "Read now" at bounding box center [1075, 398] width 130 height 60
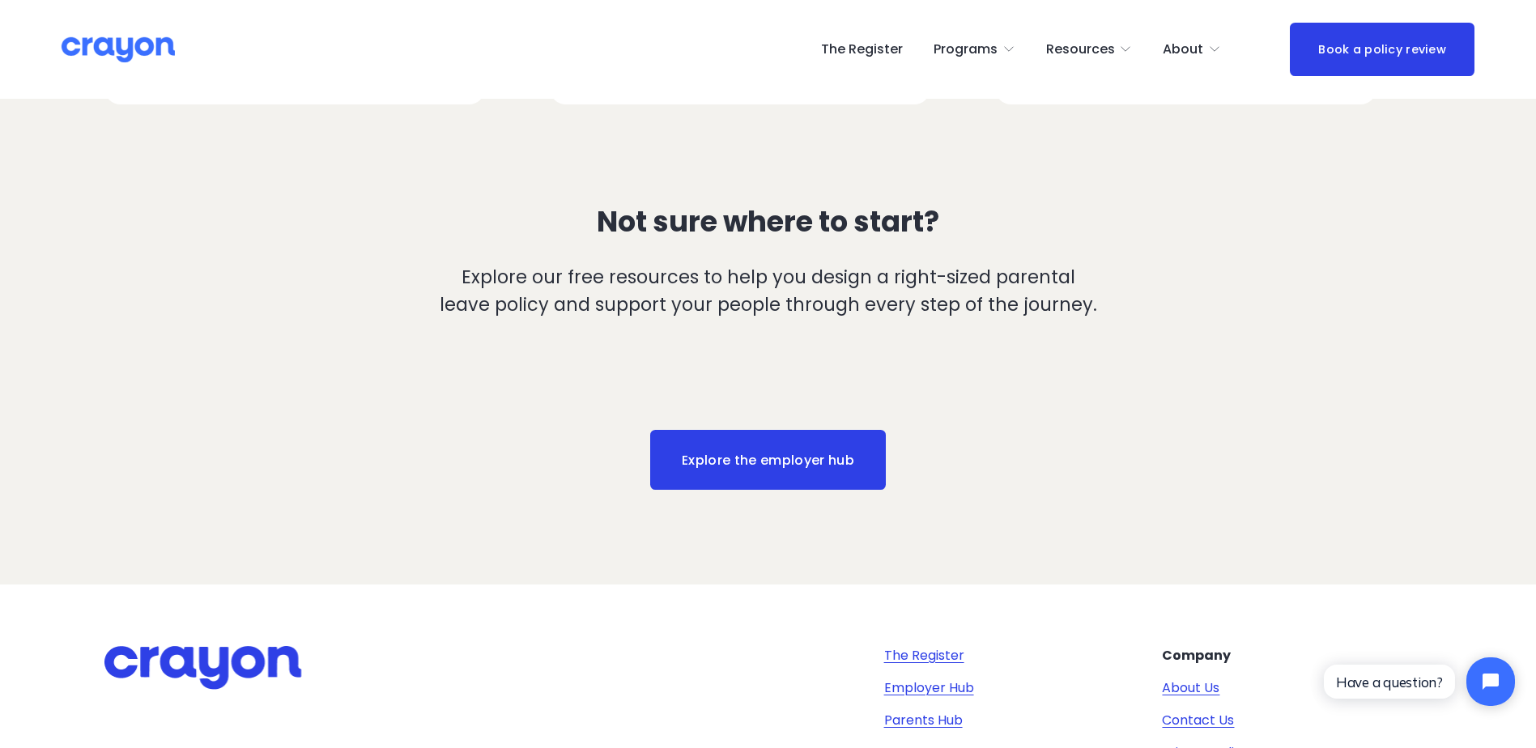
scroll to position [2321, 0]
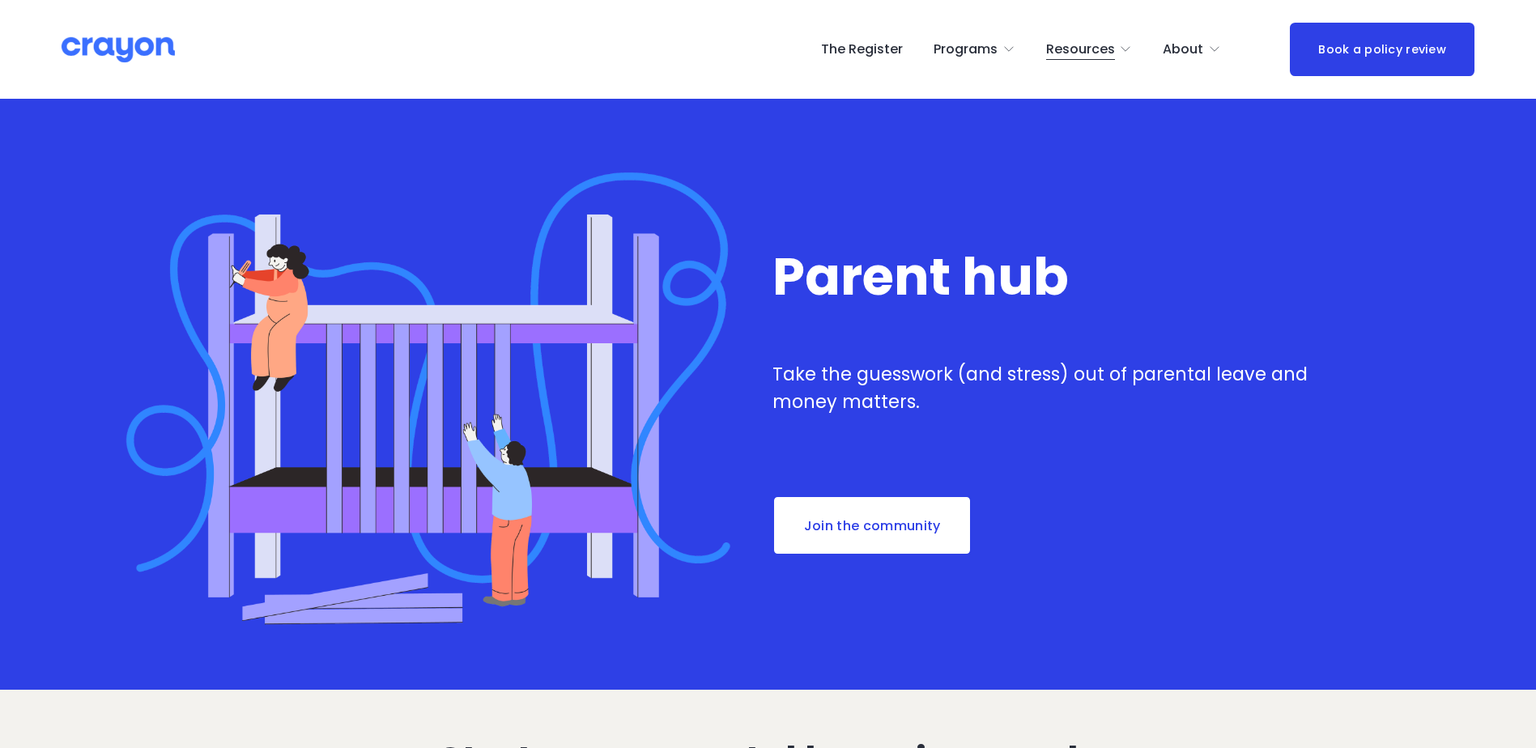
scroll to position [972, 0]
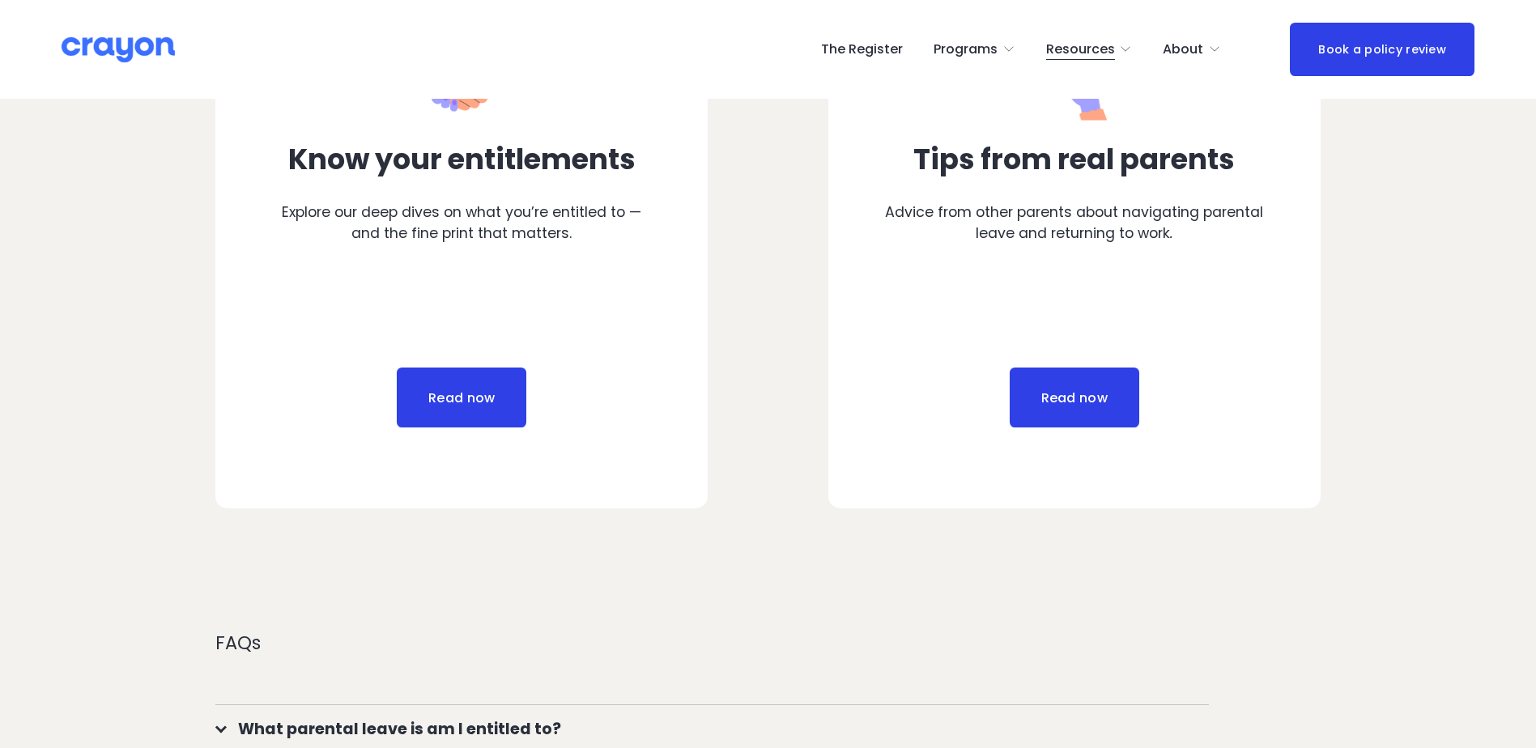
click at [505, 400] on link "Read now" at bounding box center [462, 398] width 130 height 60
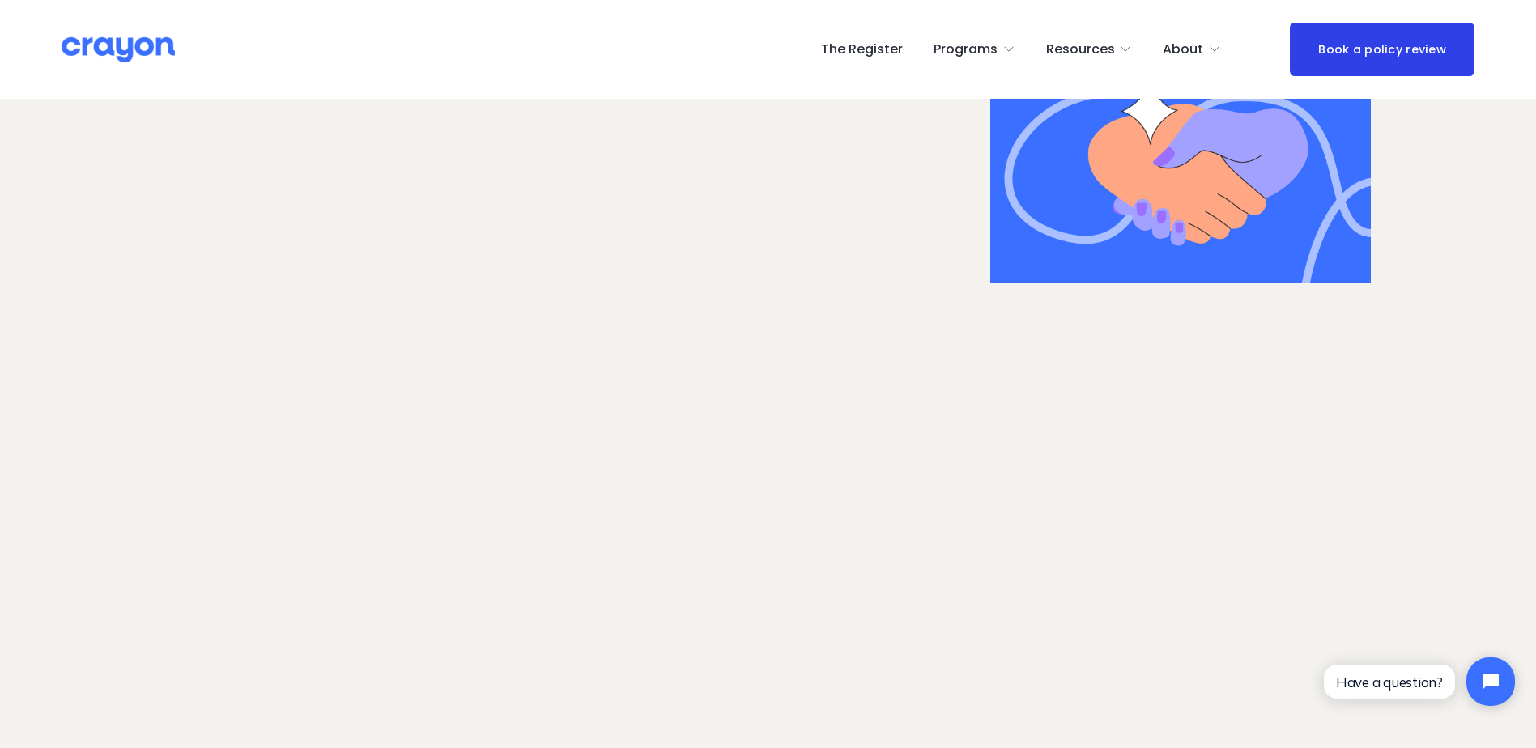
scroll to position [3239, 0]
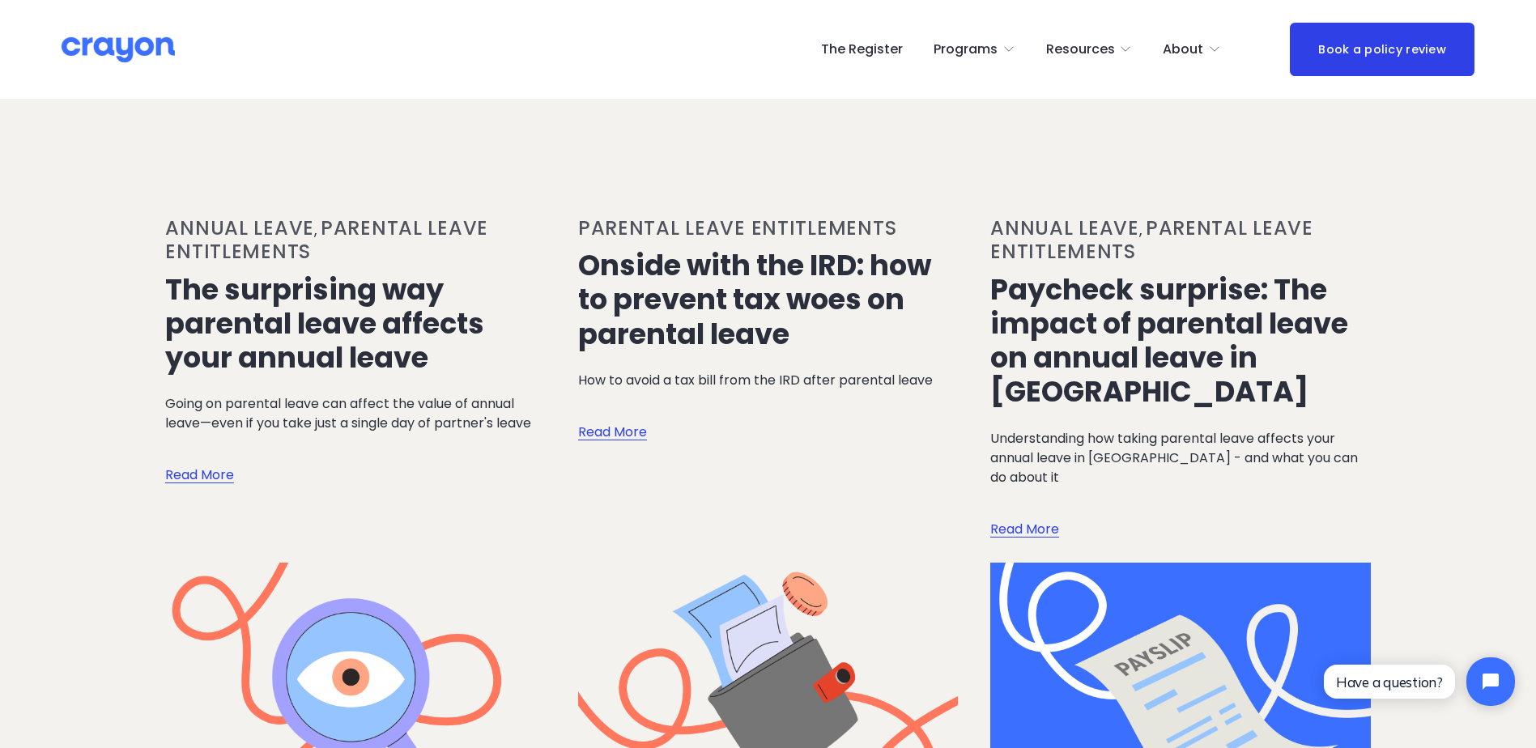
click at [402, 270] on link "The surprising way parental leave affects your annual leave" at bounding box center [324, 324] width 319 height 108
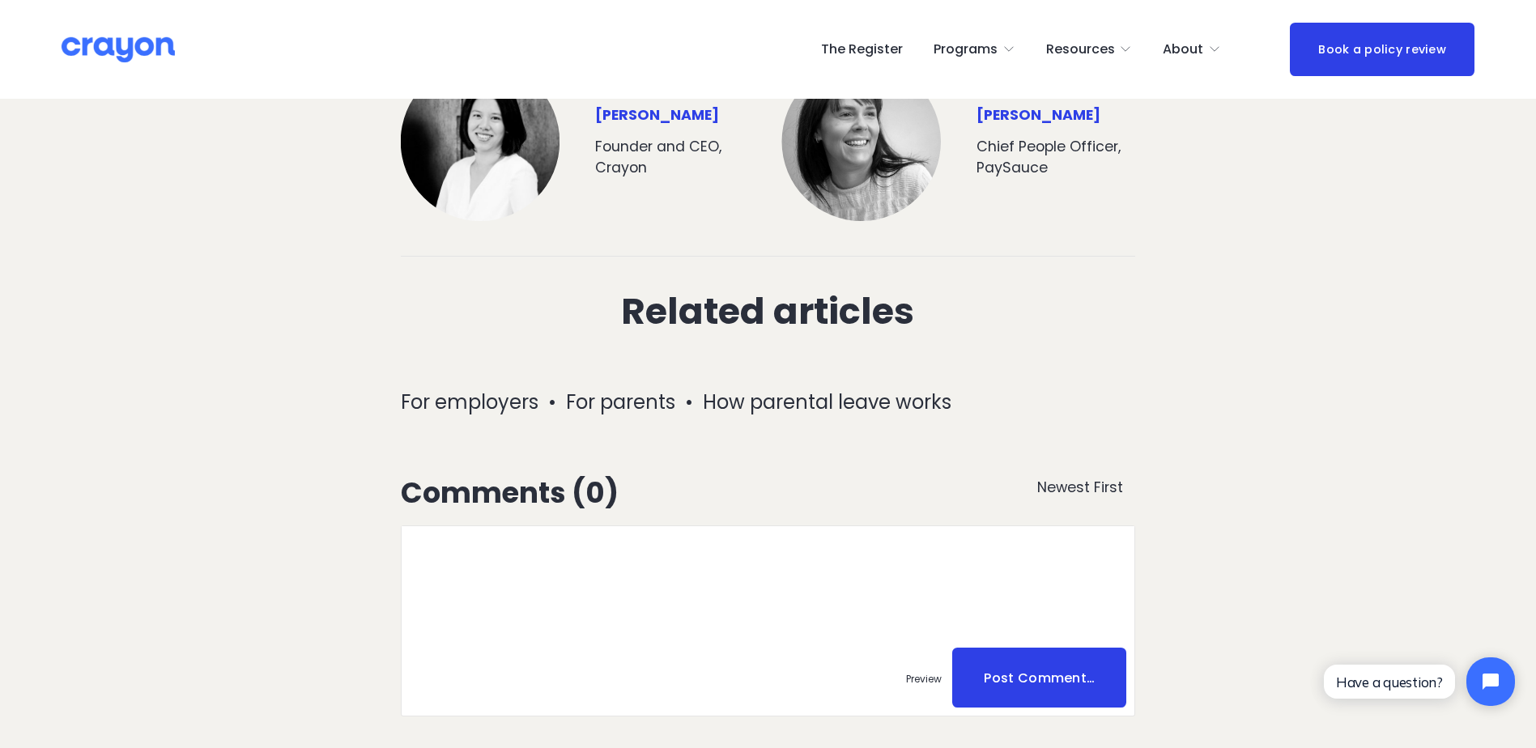
scroll to position [2187, 0]
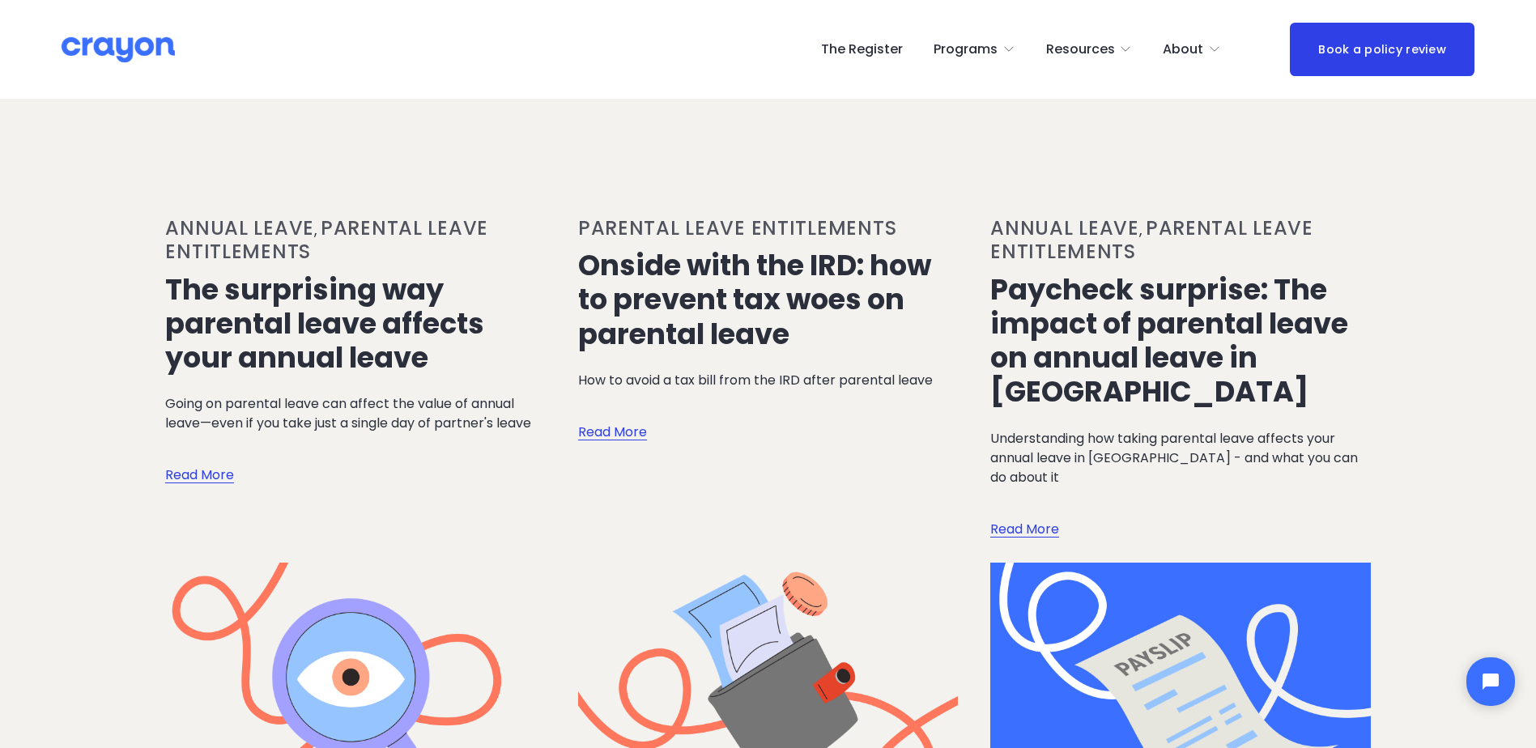
click at [1110, 277] on link "Paycheck surprise: The impact of parental leave on annual leave in [GEOGRAPHIC_…" at bounding box center [1169, 341] width 358 height 143
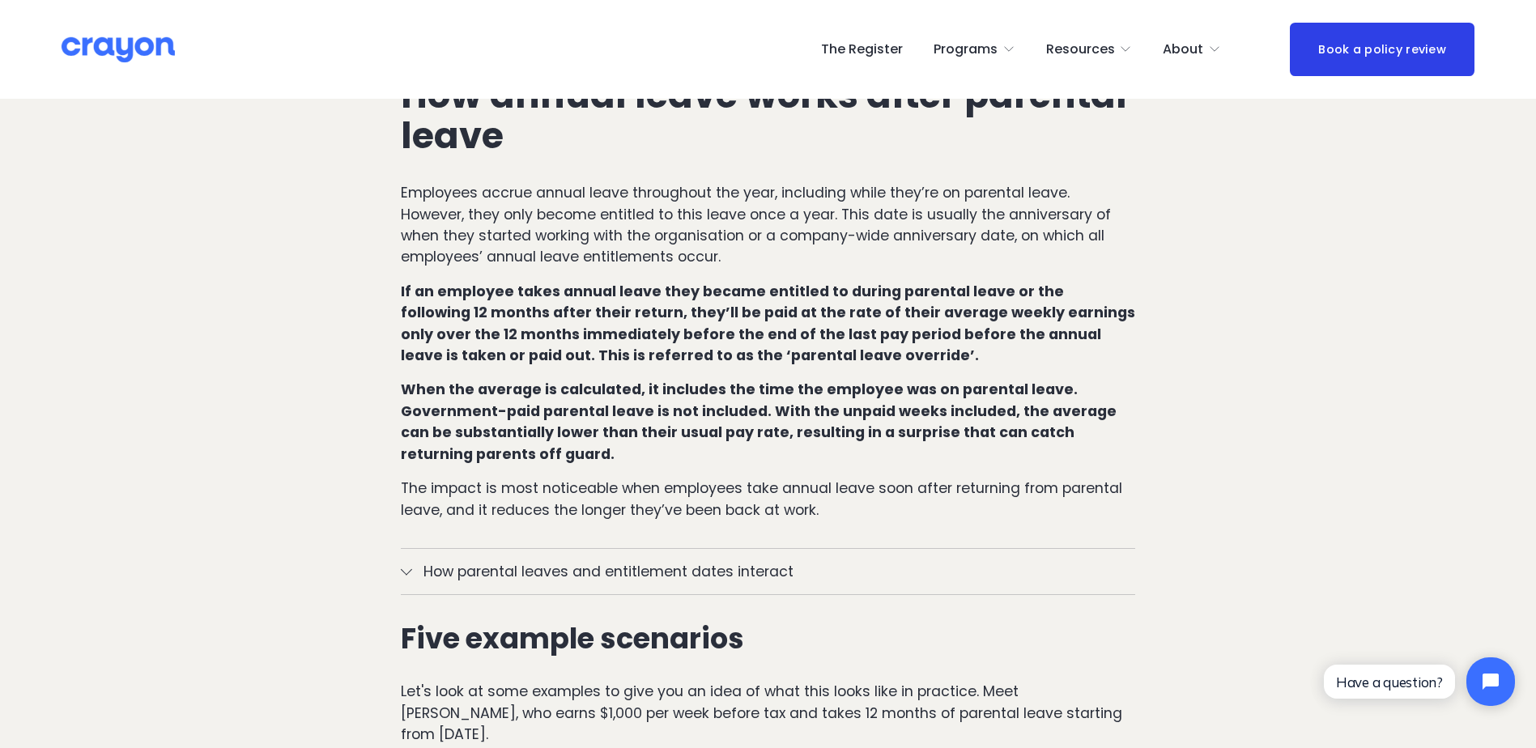
scroll to position [1215, 0]
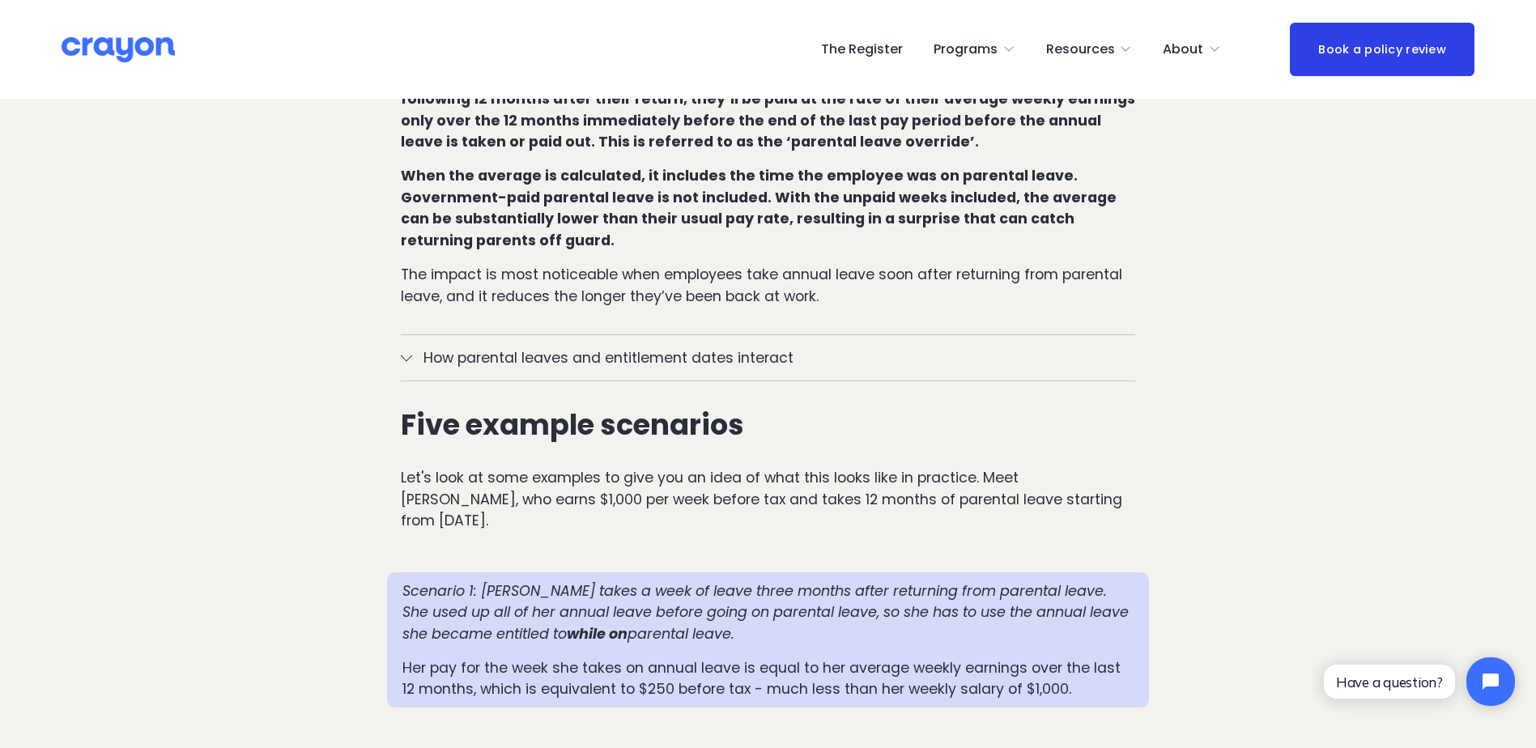
click at [653, 347] on span "How parental leaves and entitlement dates interact" at bounding box center [774, 357] width 724 height 21
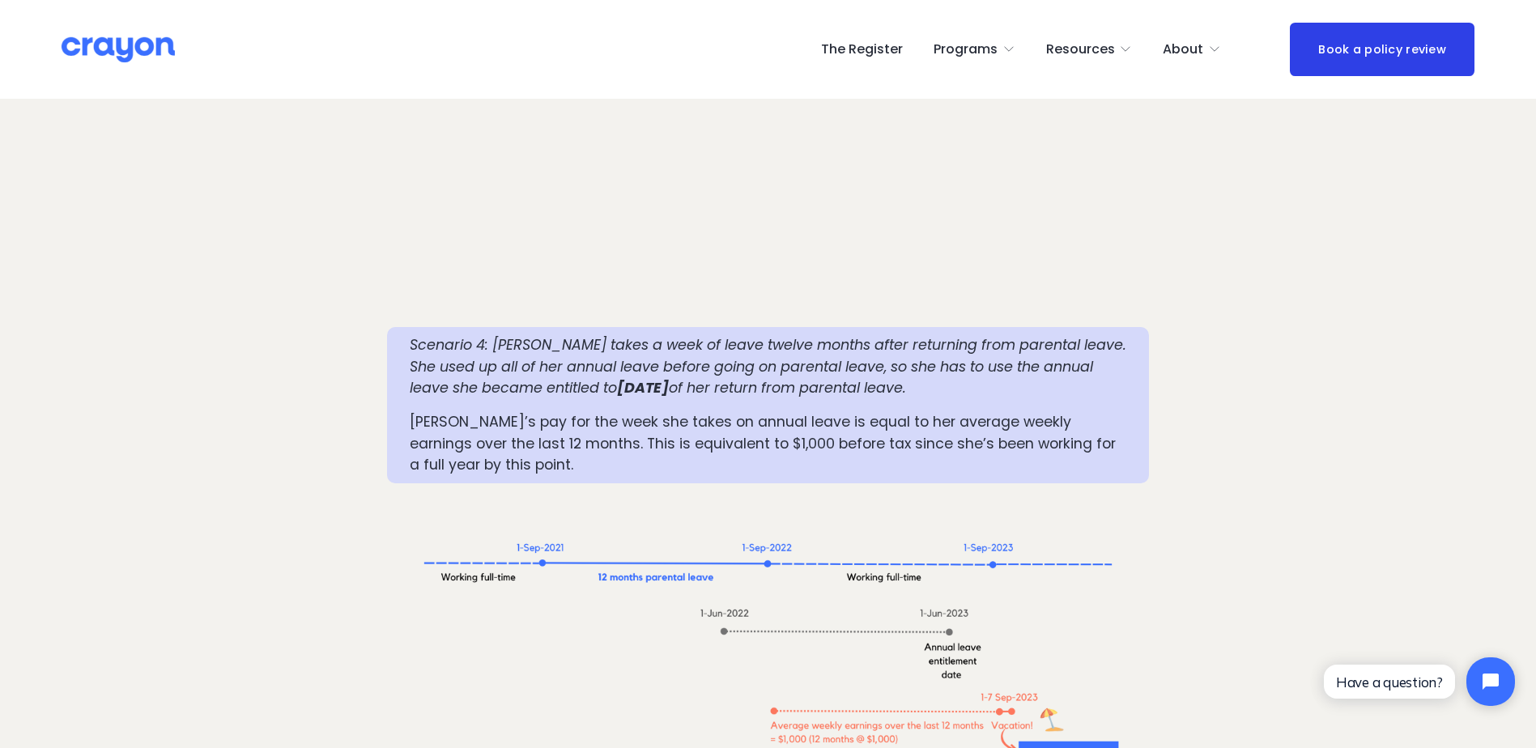
scroll to position [3320, 0]
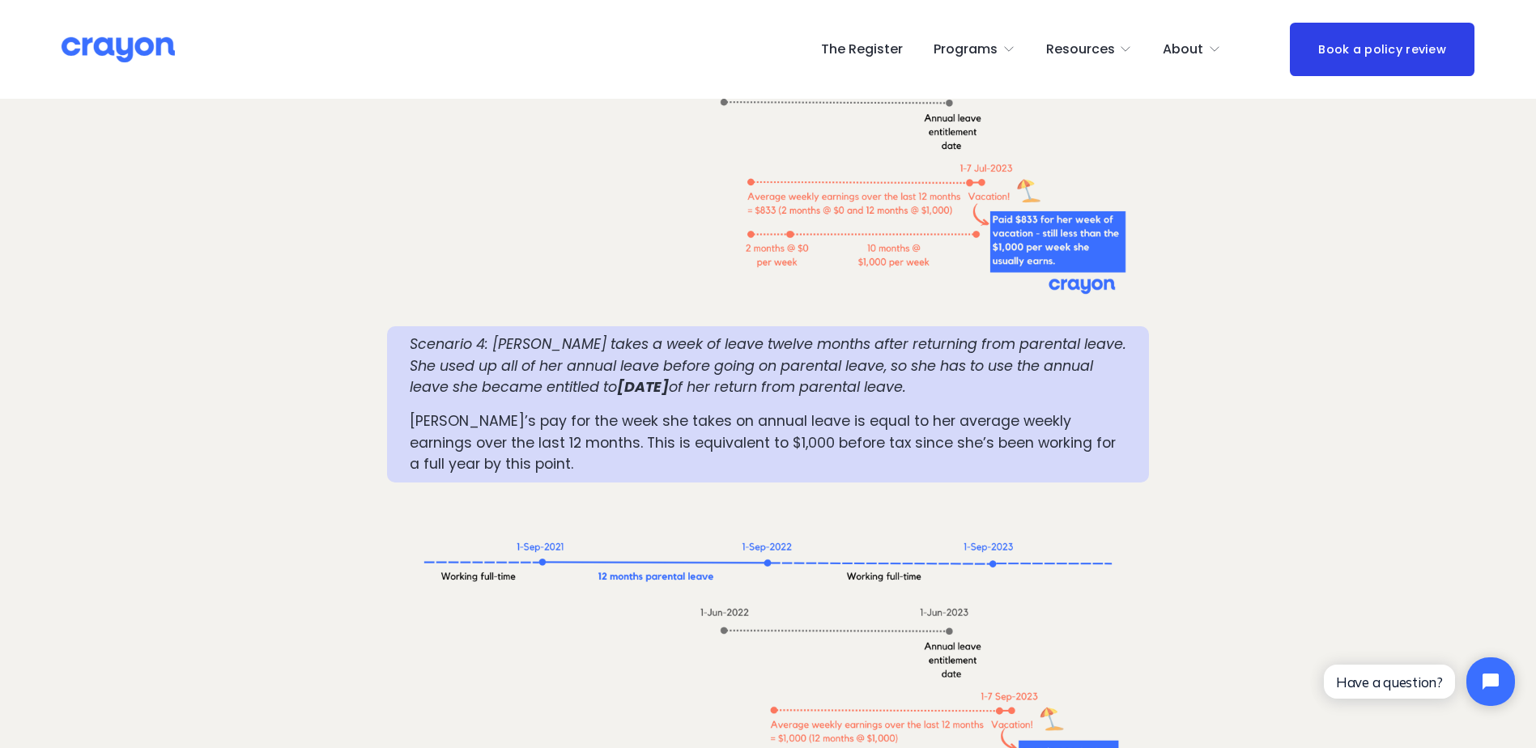
click at [152, 43] on img at bounding box center [118, 50] width 113 height 28
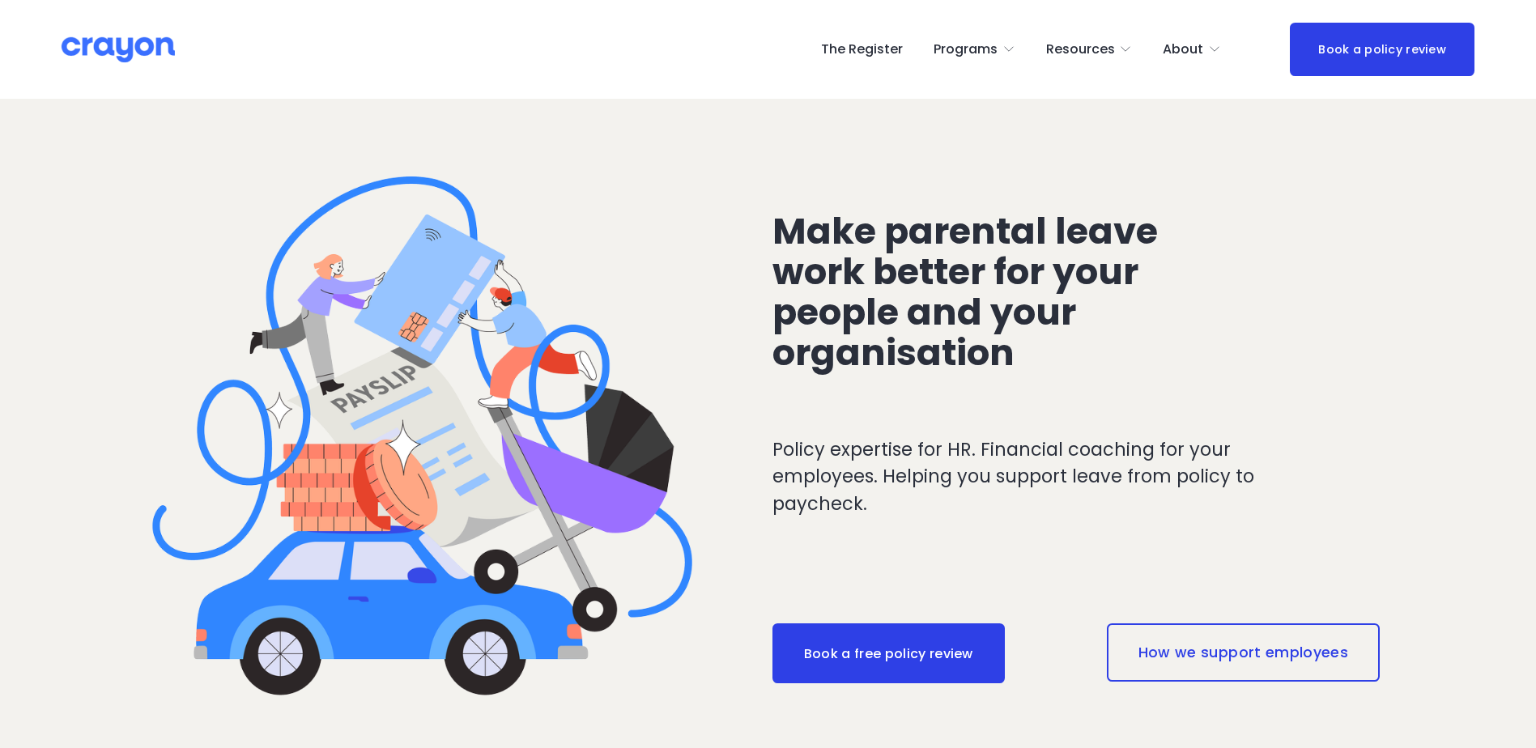
click at [0, 0] on div "About Us" at bounding box center [0, 0] width 0 height 0
click at [0, 0] on span "About Us" at bounding box center [0, 0] width 0 height 0
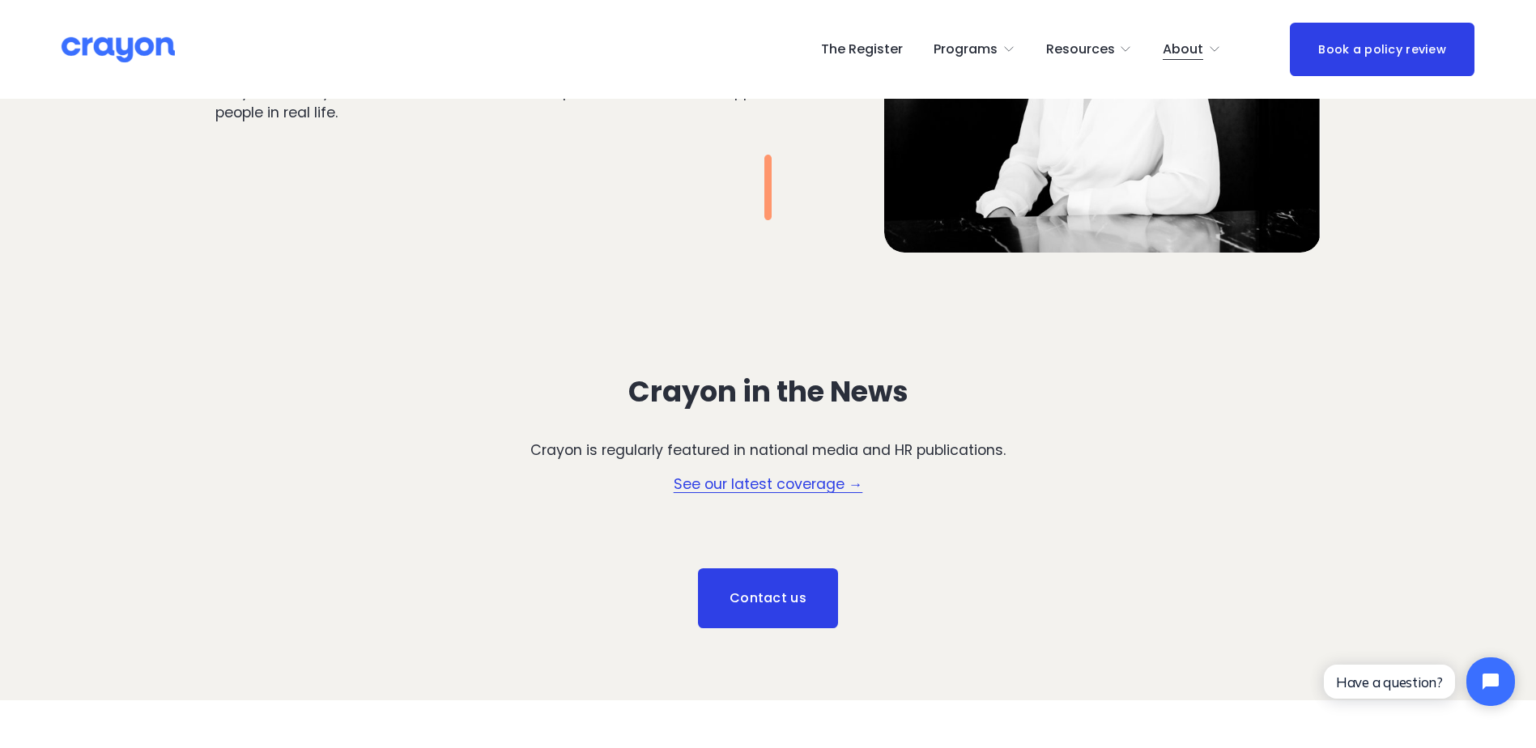
scroll to position [2348, 0]
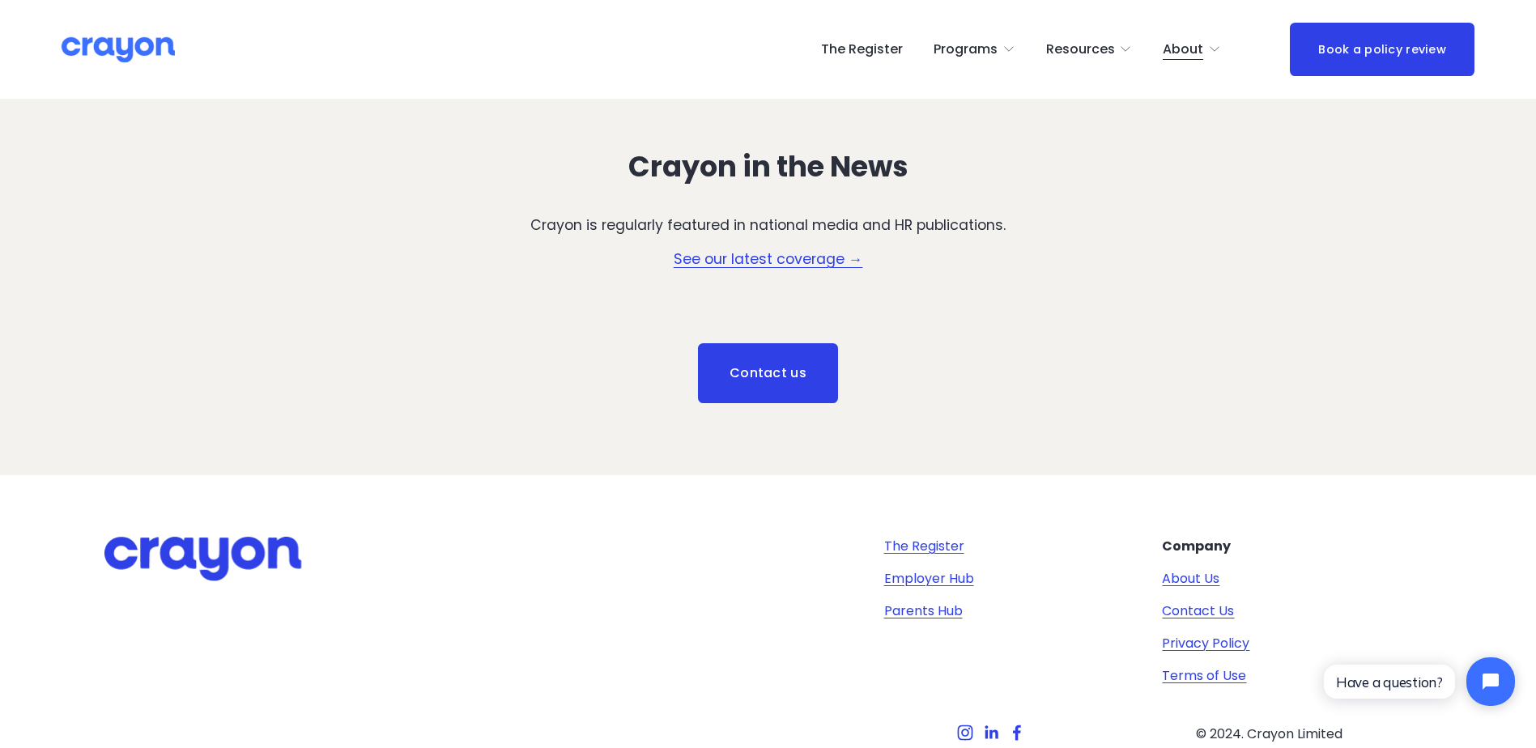
click at [738, 258] on link "See our latest coverage →" at bounding box center [768, 258] width 189 height 19
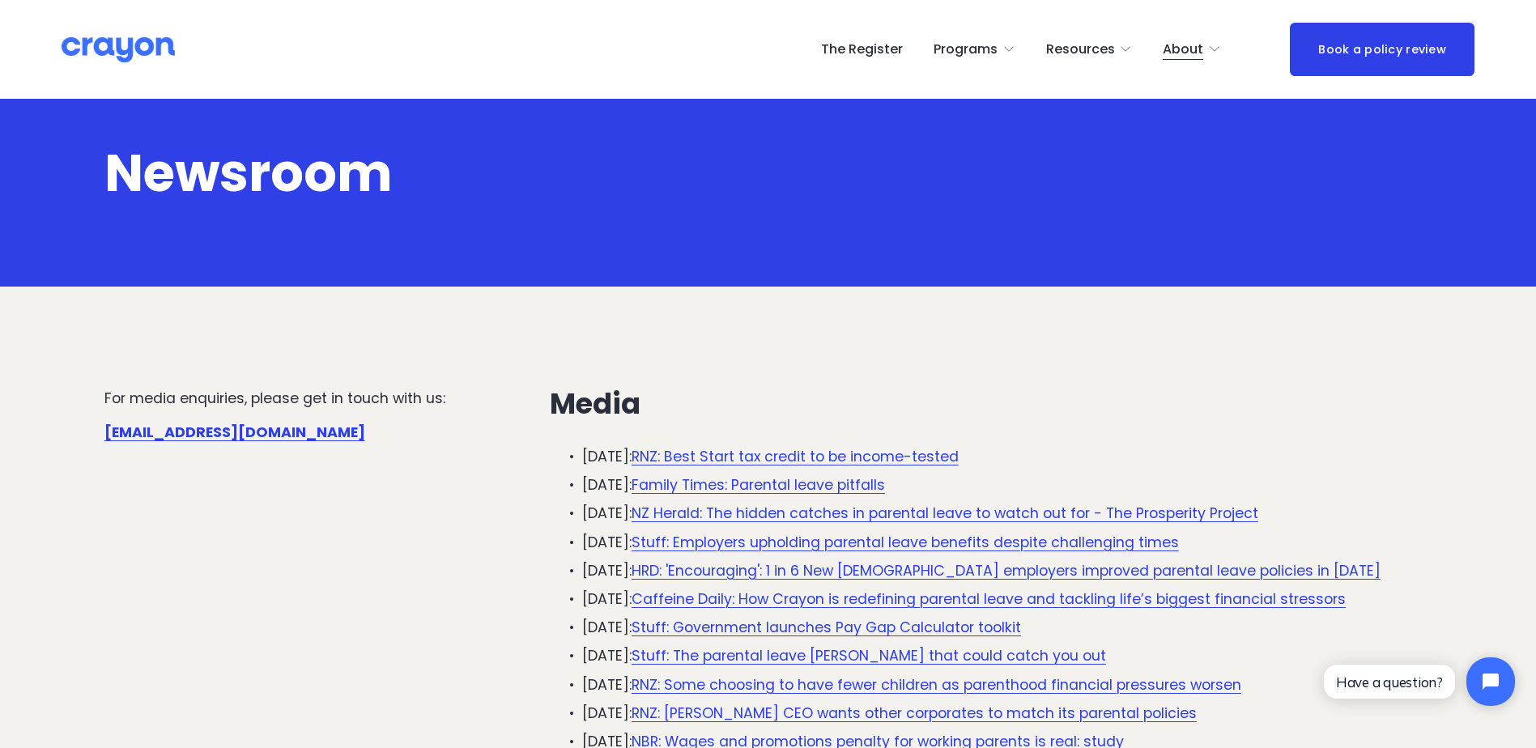
click at [874, 540] on link "Stuff: Employers upholding parental leave benefits despite challenging times" at bounding box center [905, 542] width 547 height 19
drag, startPoint x: 870, startPoint y: 55, endPoint x: 867, endPoint y: 46, distance: 9.5
click at [870, 55] on link "The Register" at bounding box center [862, 49] width 82 height 26
click at [867, 46] on link "The Register" at bounding box center [862, 49] width 82 height 26
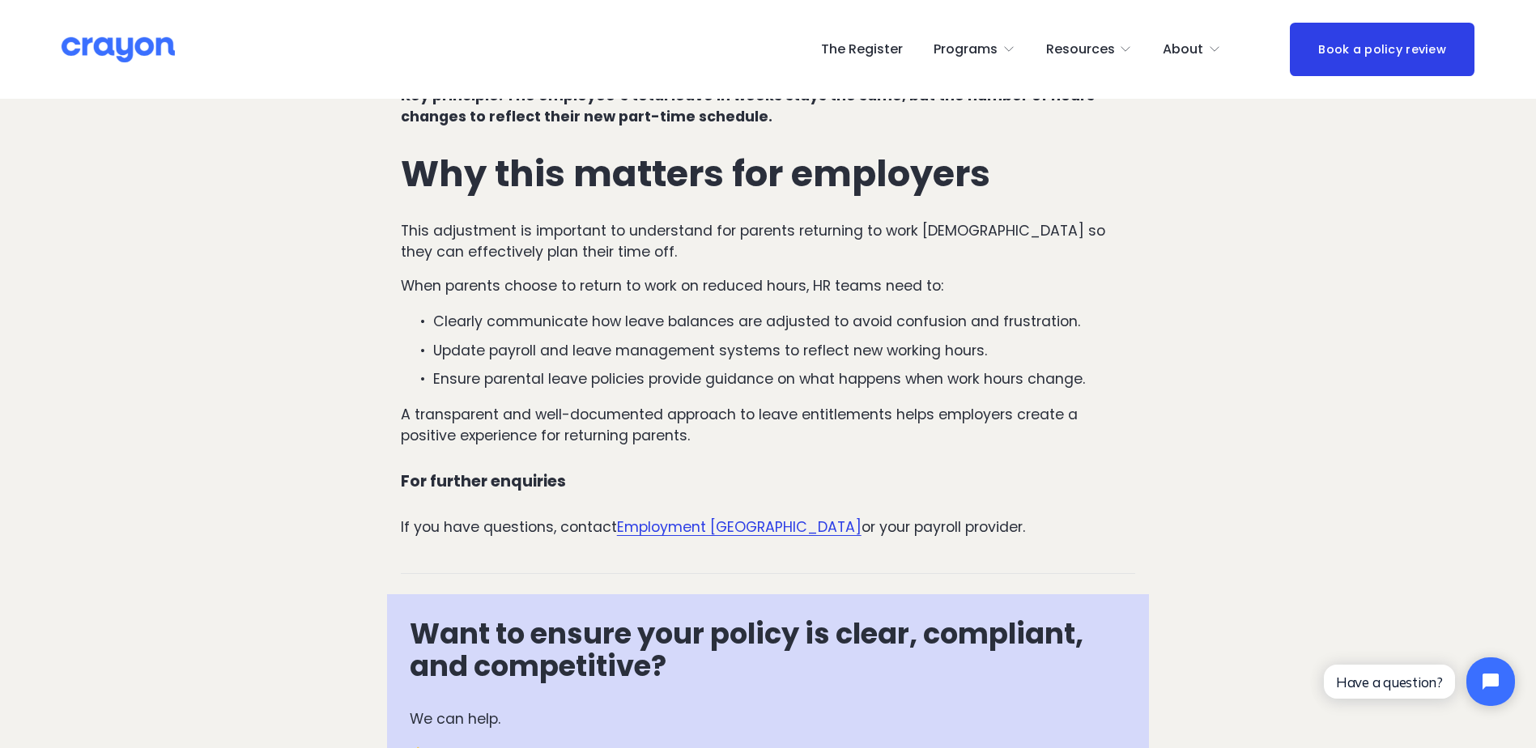
scroll to position [1701, 0]
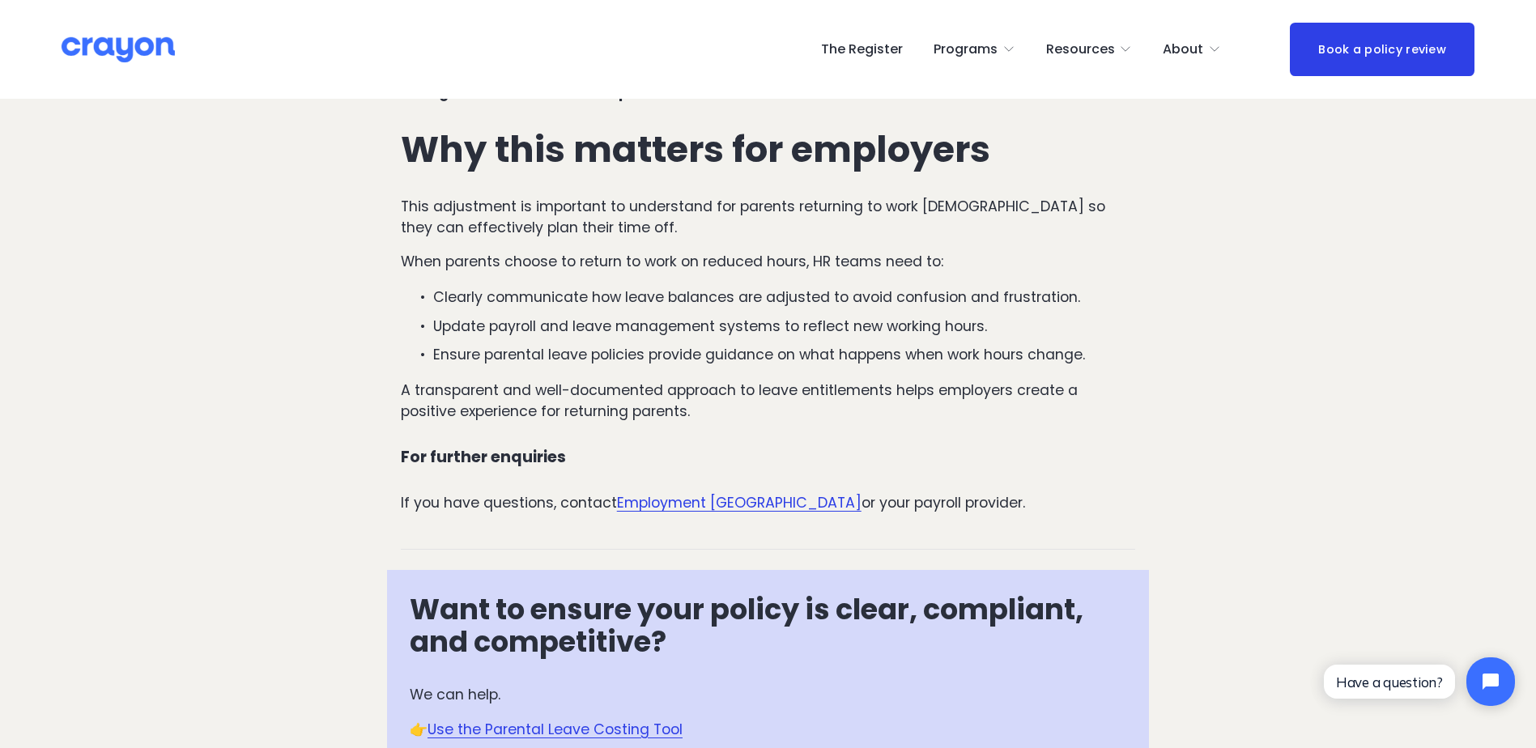
click at [595, 196] on p "This adjustment is important to understand for parents returning to work [DEMOG…" at bounding box center [768, 217] width 735 height 43
click at [594, 316] on p "Update payroll and leave management systems to reflect new working hours." at bounding box center [784, 326] width 703 height 21
